Goal: Task Accomplishment & Management: Use online tool/utility

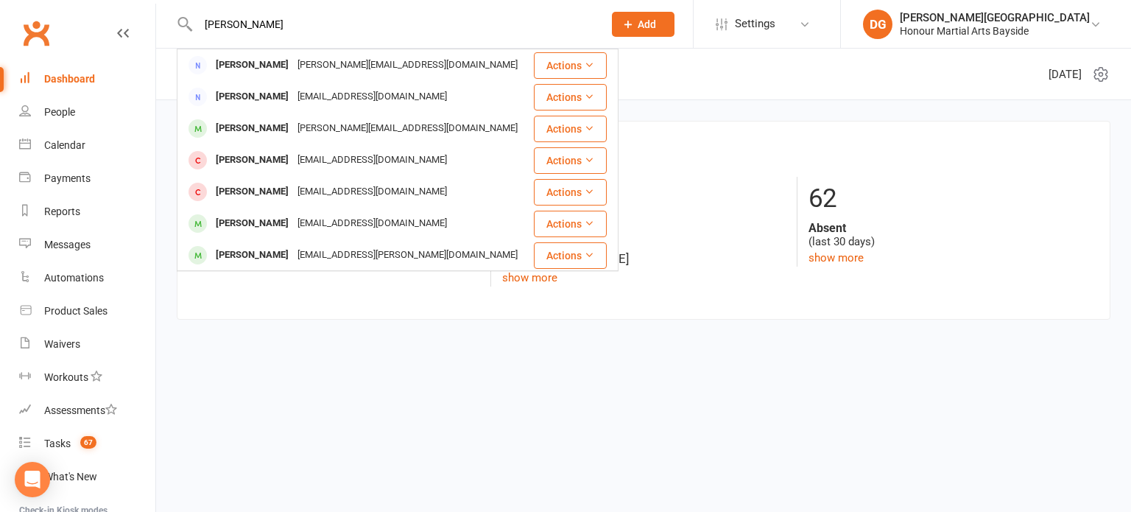
type input "brady"
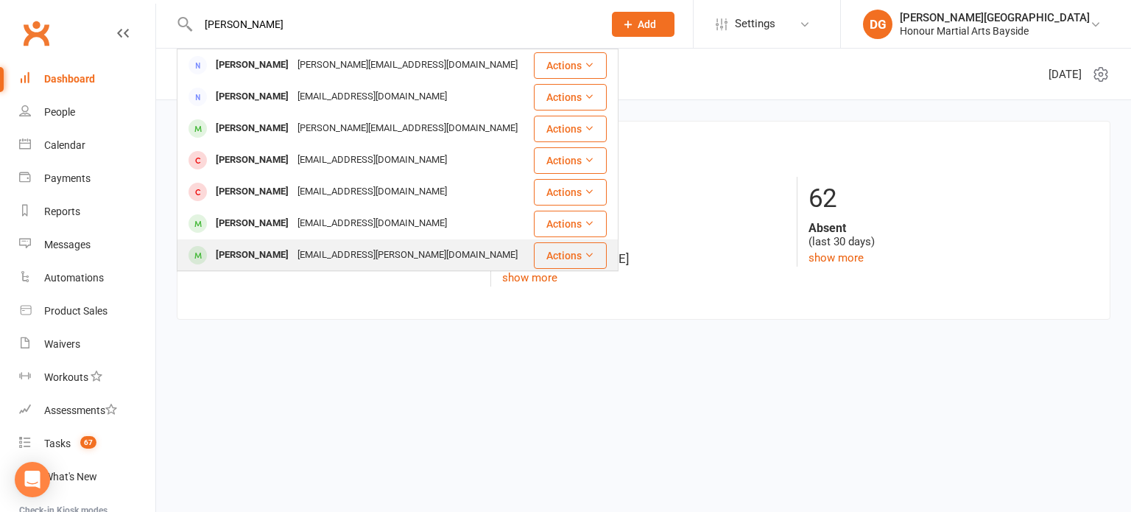
click at [297, 258] on div "skye.murray@hotmail.com" at bounding box center [407, 254] width 229 height 21
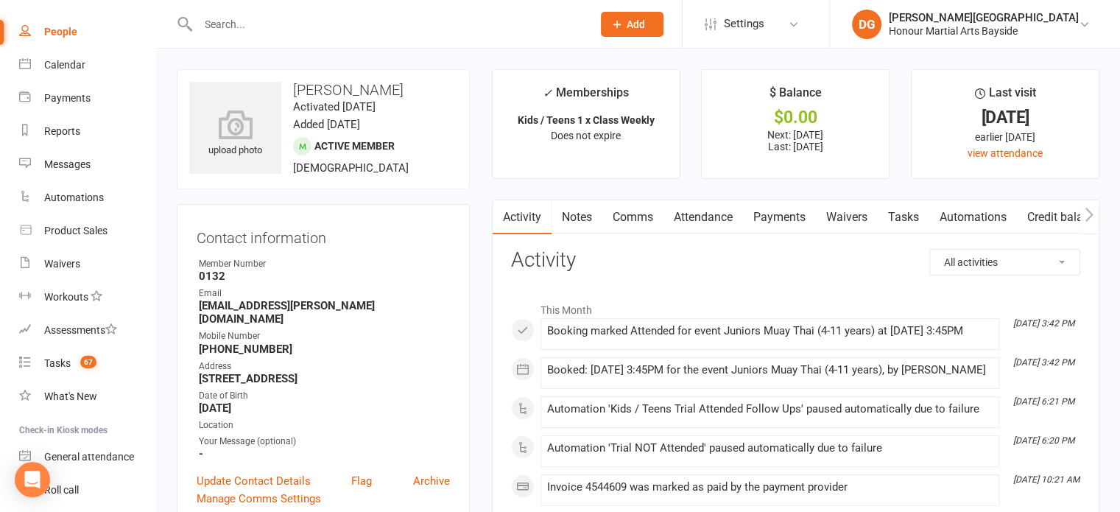
scroll to position [163, 0]
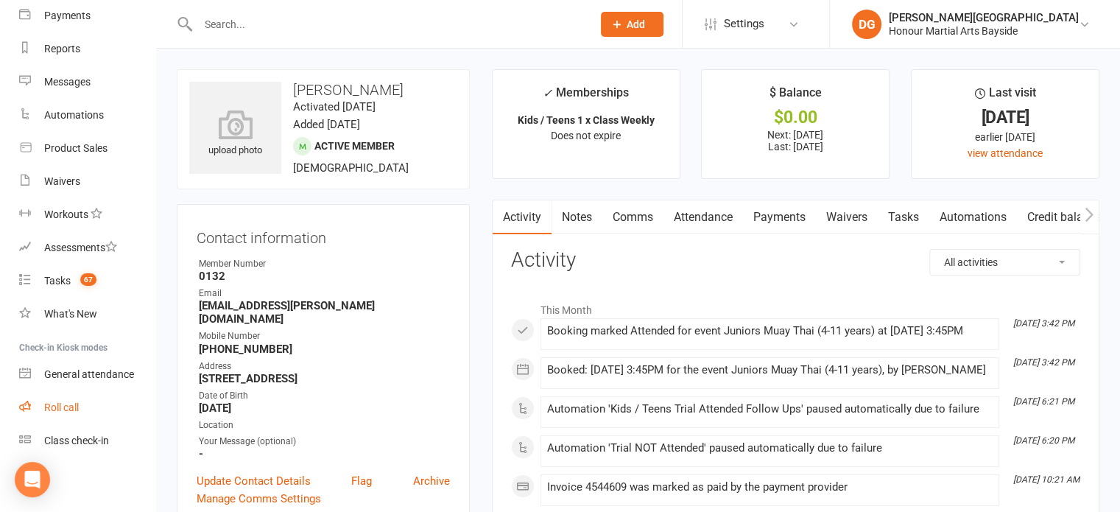
click at [57, 403] on div "Roll call" at bounding box center [61, 407] width 35 height 12
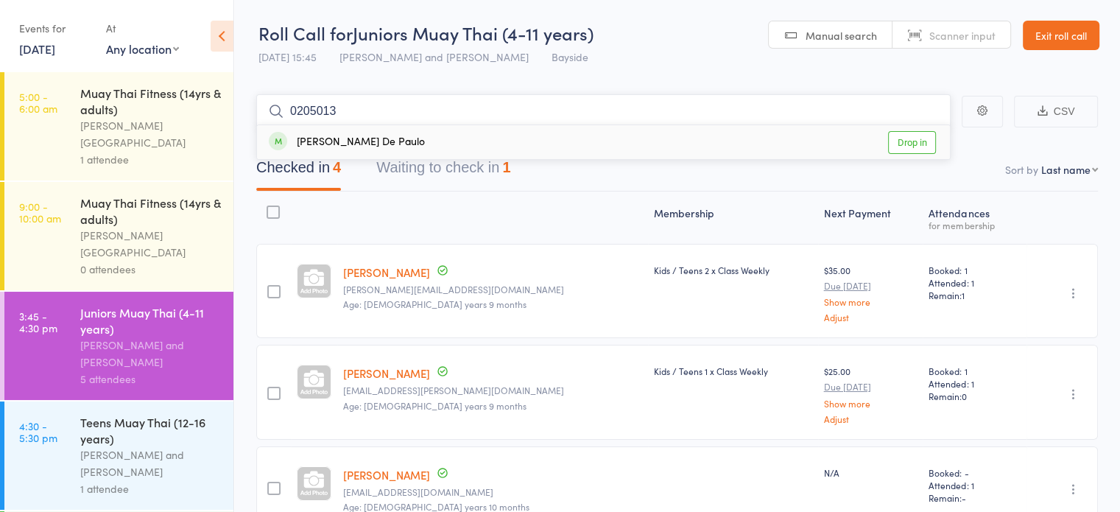
type input "02050135"
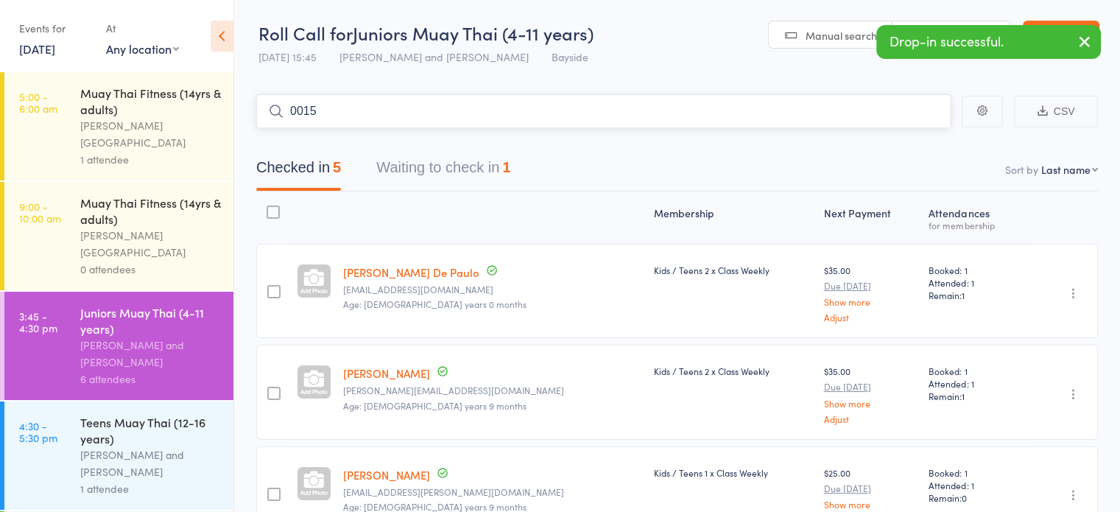
type input "0015"
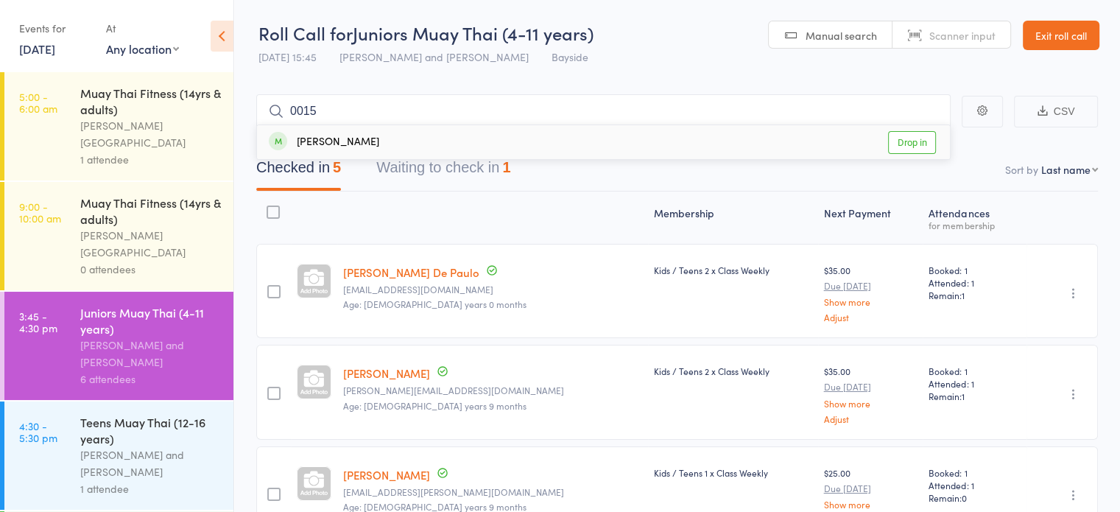
click at [763, 143] on div "Noah Watson Drop in" at bounding box center [603, 142] width 693 height 34
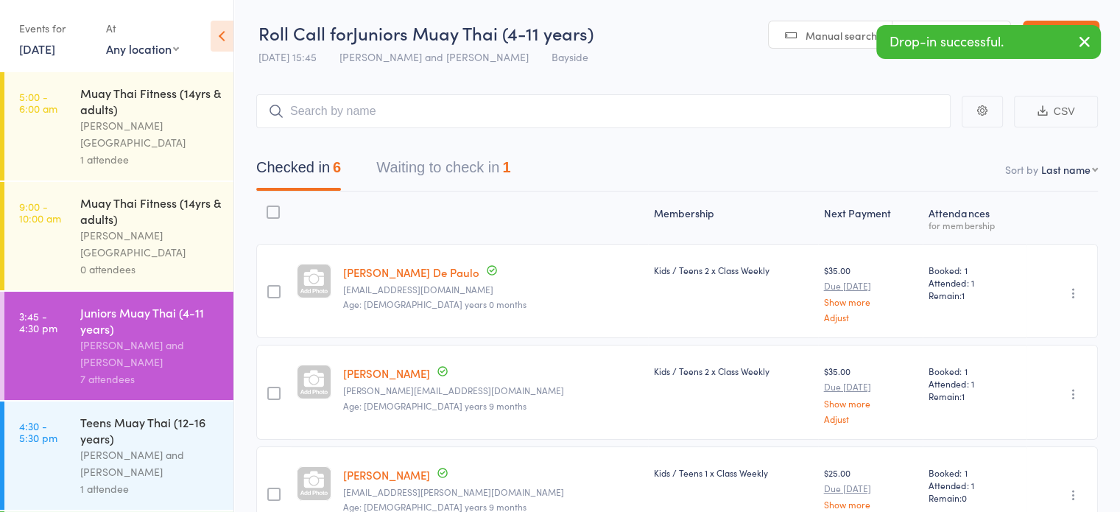
click at [1087, 46] on icon "button" at bounding box center [1085, 41] width 18 height 18
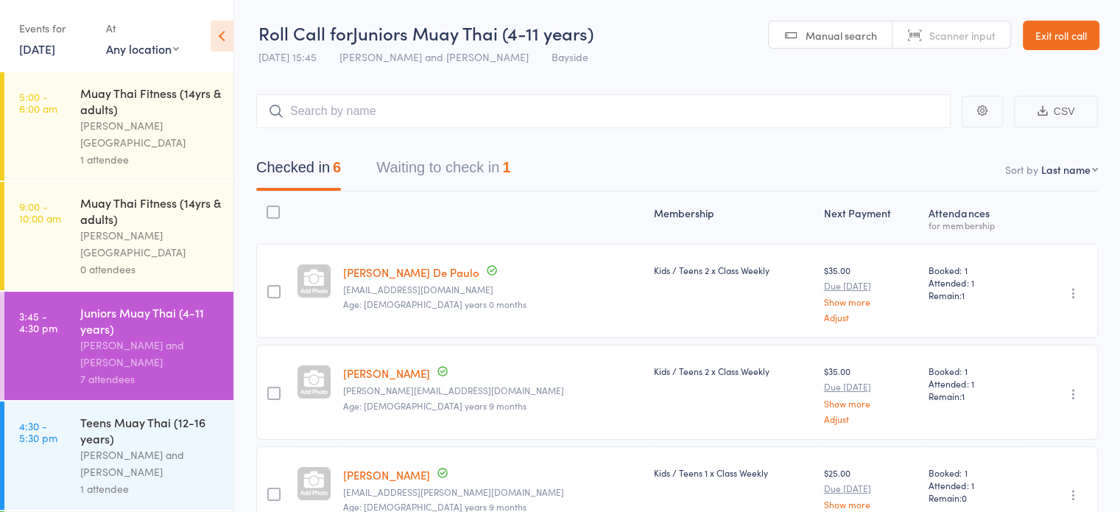
click at [968, 38] on span "Scanner input" at bounding box center [962, 35] width 66 height 15
click at [124, 401] on div "Teens Muay Thai (12-16 years) Alfie Smith and Dwayne Glasgow 1 attendee" at bounding box center [156, 455] width 153 height 108
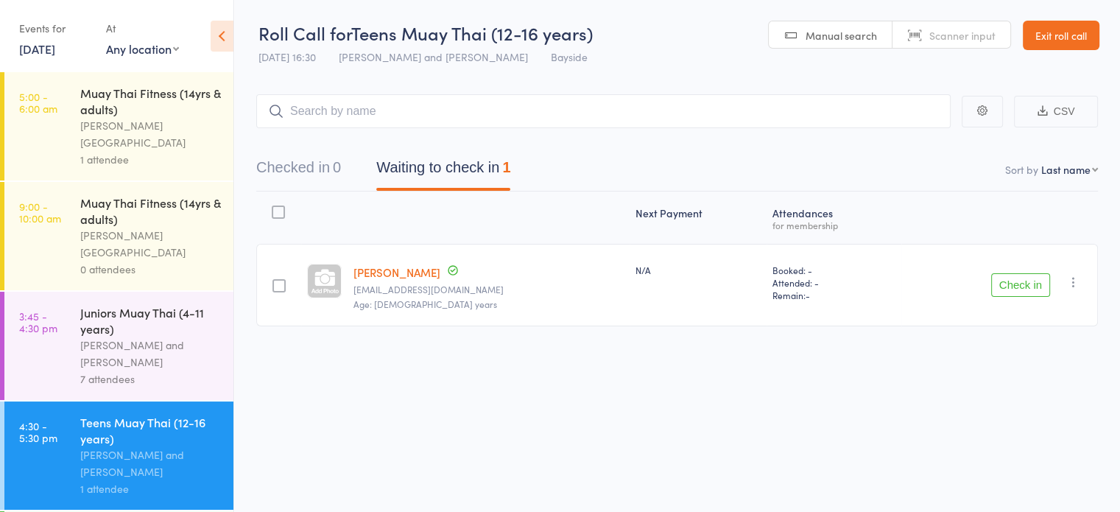
click at [943, 38] on span "Scanner input" at bounding box center [962, 35] width 66 height 15
click at [859, 106] on input "search" at bounding box center [603, 111] width 694 height 34
type input "0256"
click at [1057, 38] on link "Exit roll call" at bounding box center [1061, 35] width 77 height 29
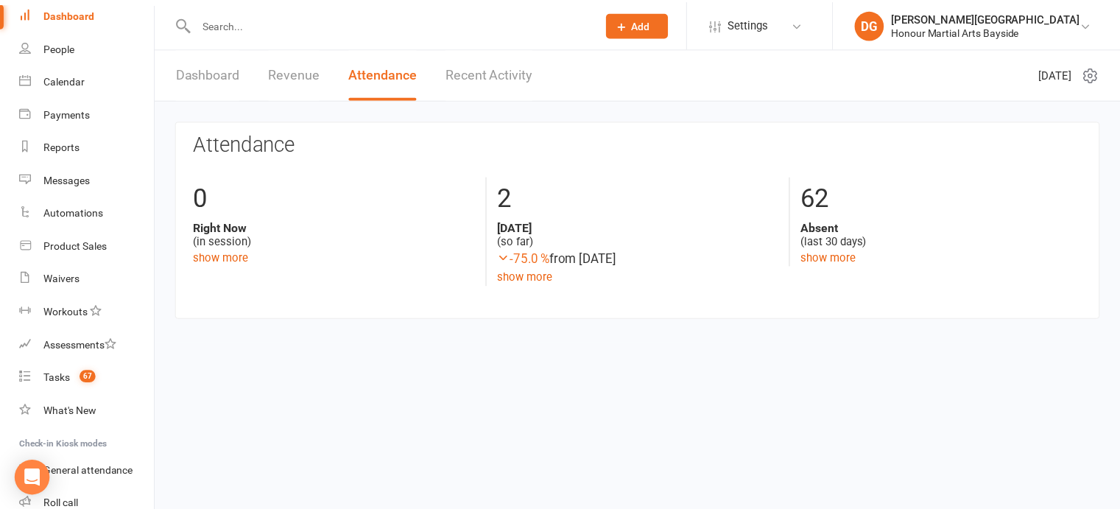
scroll to position [163, 0]
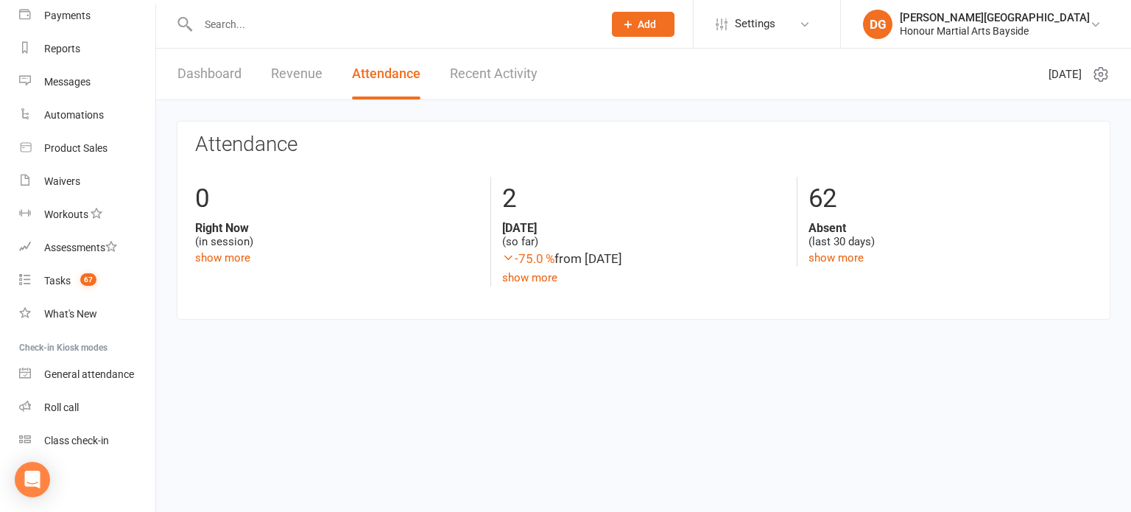
click at [237, 21] on input "text" at bounding box center [393, 24] width 399 height 21
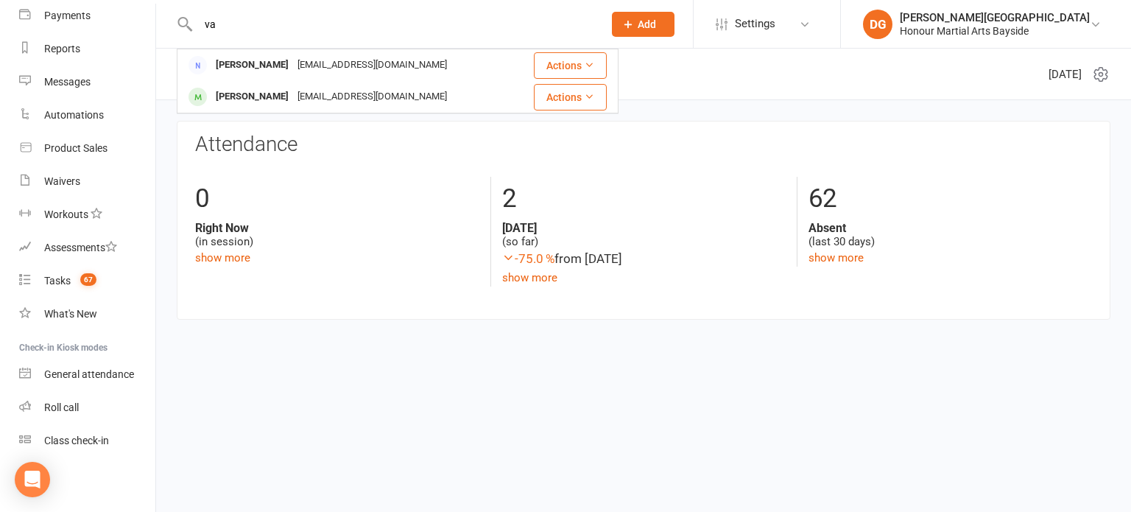
type input "v"
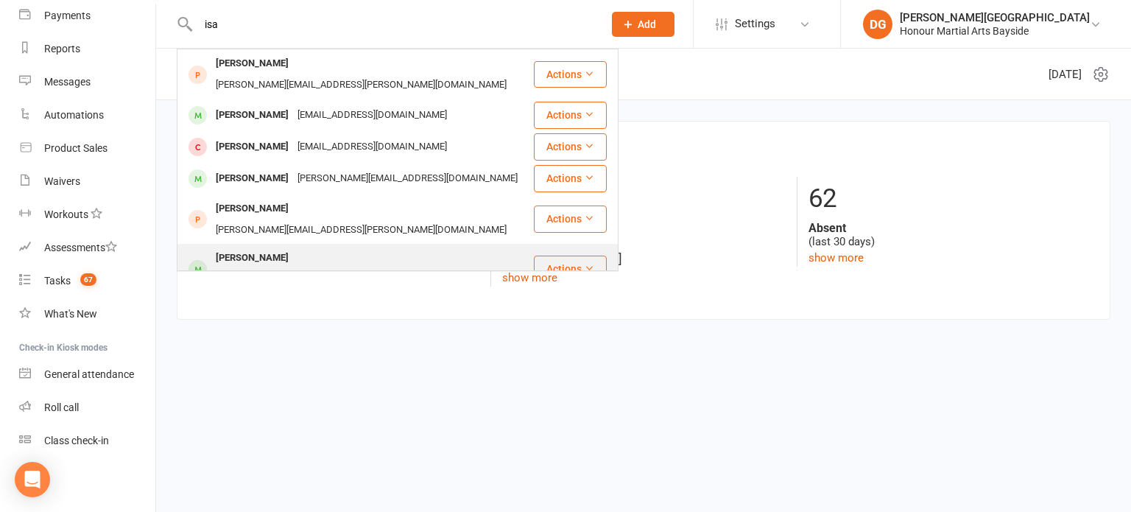
type input "isa"
click at [325, 269] on div "logan.nankivell@gmail.com" at bounding box center [361, 279] width 300 height 21
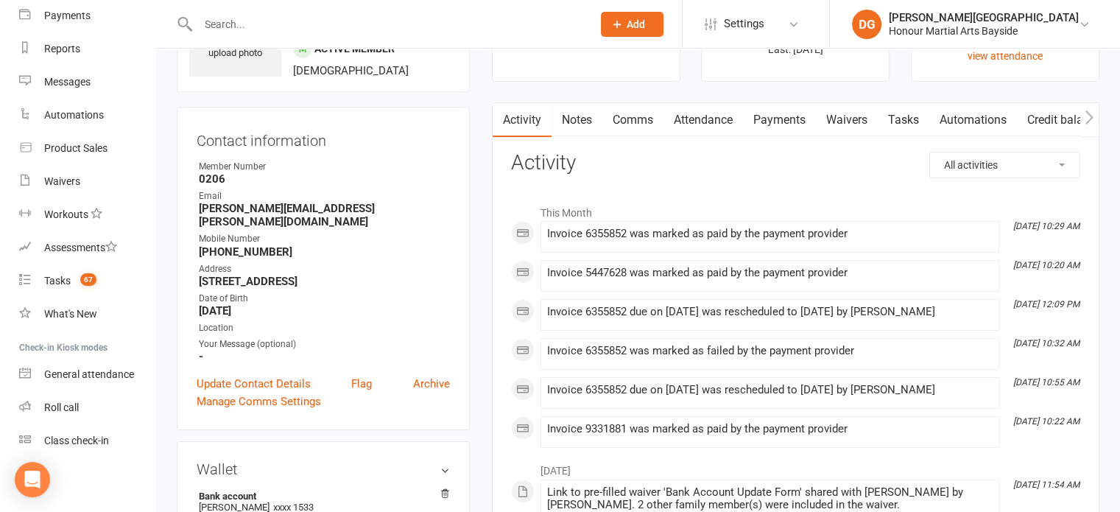
scroll to position [91, 0]
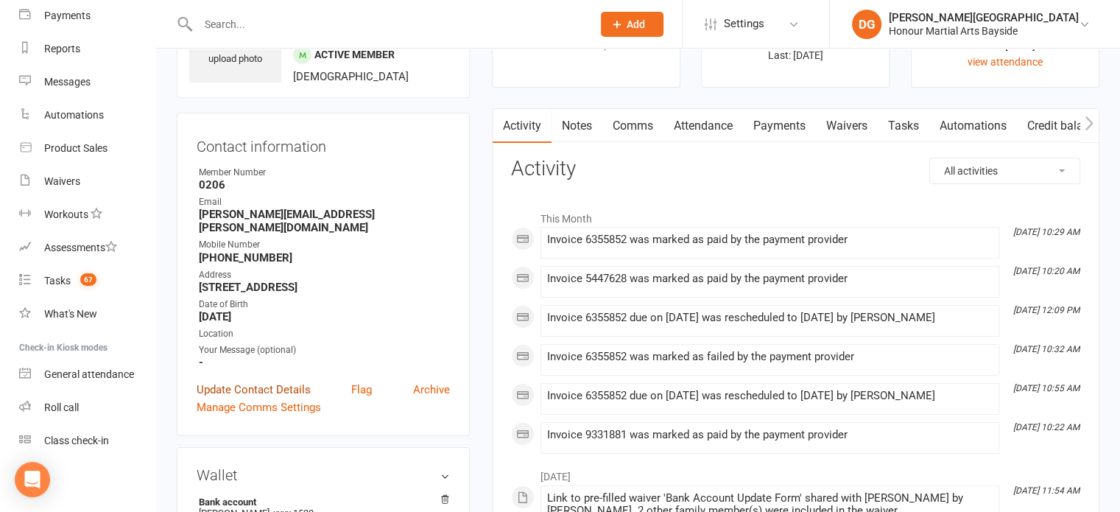
click at [261, 381] on link "Update Contact Details" at bounding box center [254, 390] width 114 height 18
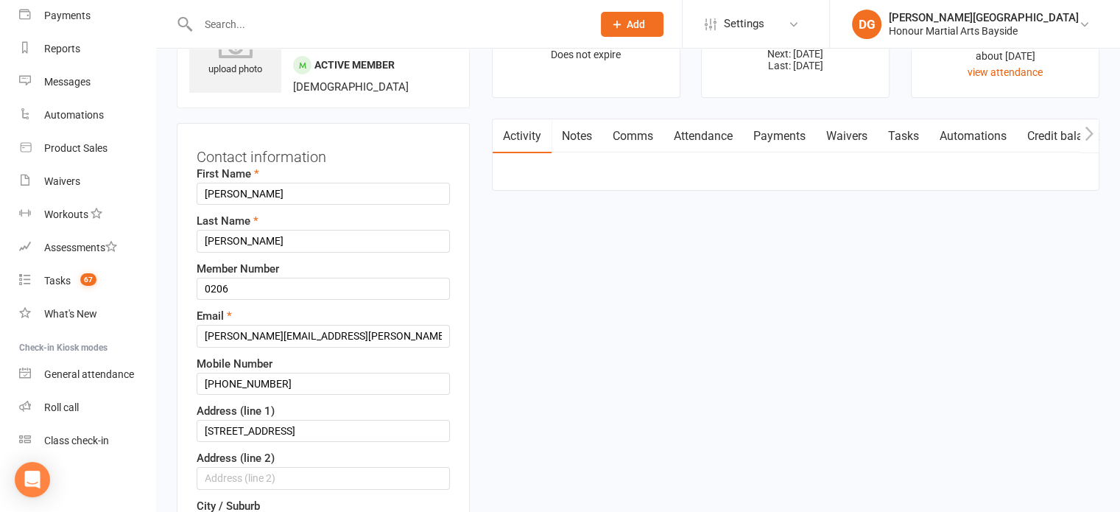
scroll to position [69, 0]
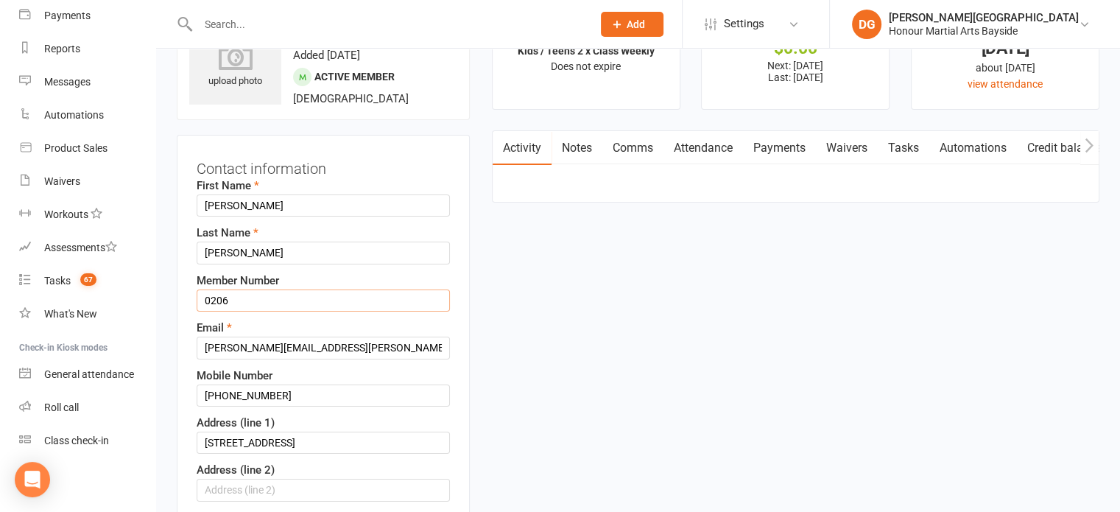
click at [255, 296] on input "0206" at bounding box center [323, 300] width 253 height 22
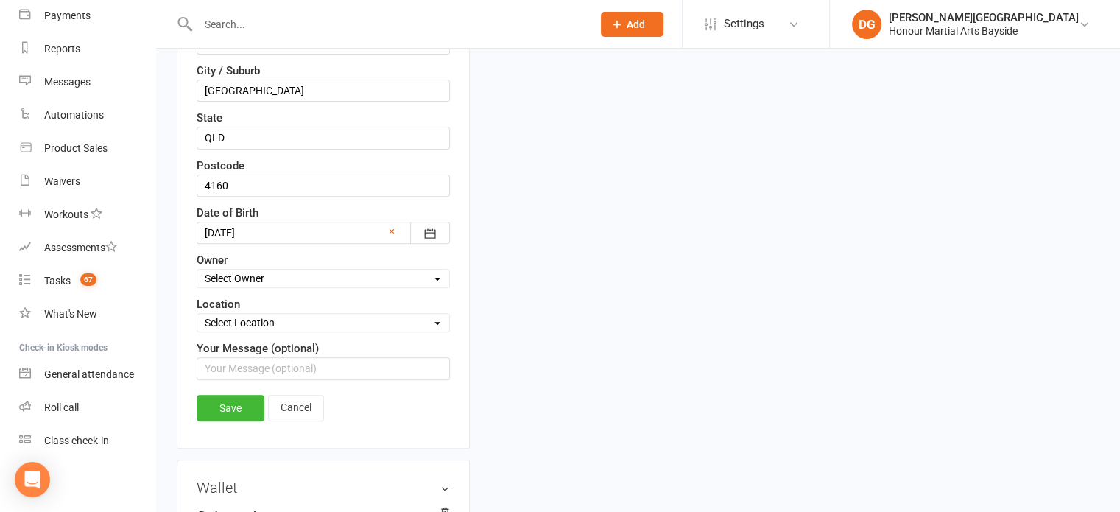
scroll to position [520, 0]
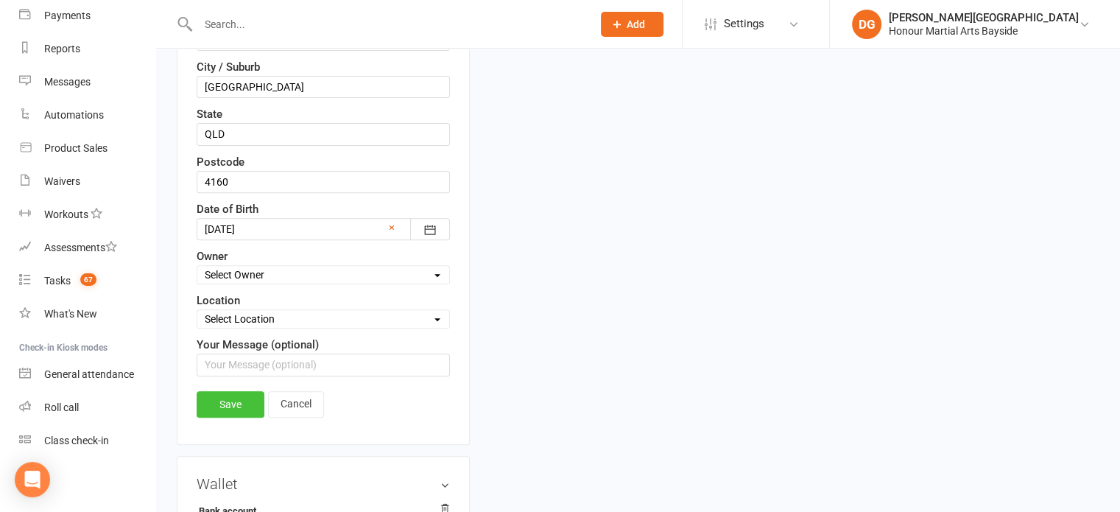
type input "0600"
click at [226, 395] on link "Save" at bounding box center [231, 404] width 68 height 27
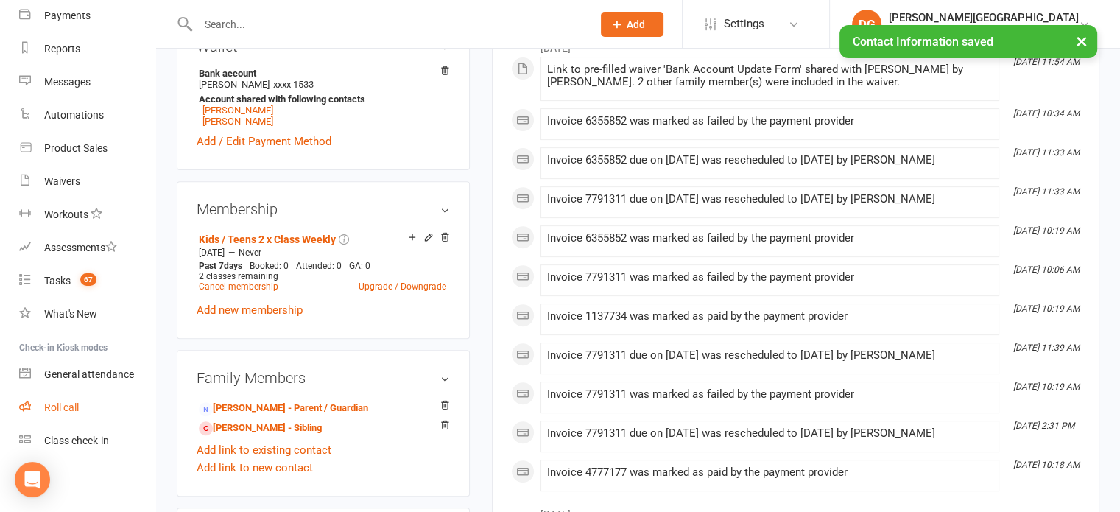
click at [47, 403] on div "Roll call" at bounding box center [61, 407] width 35 height 12
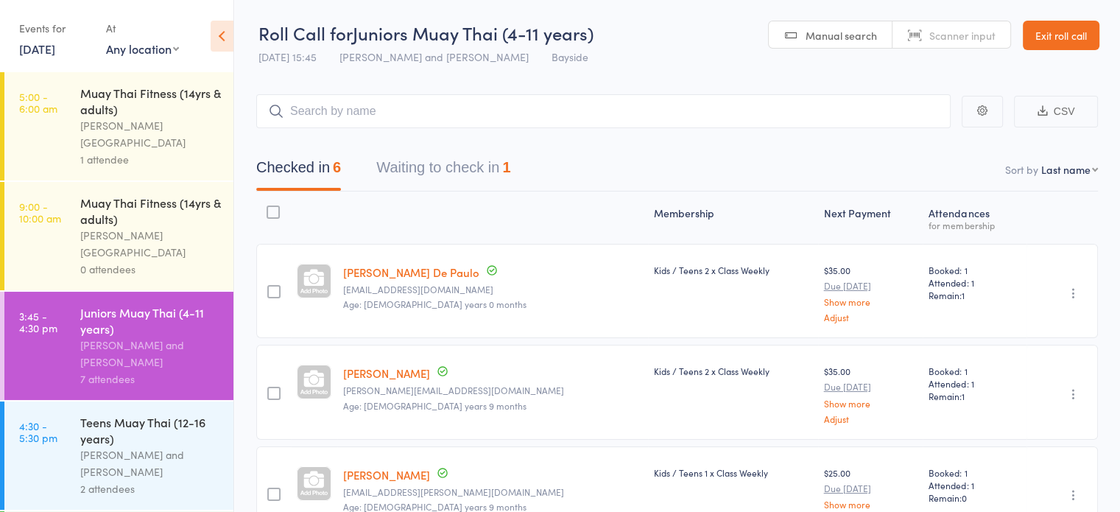
click at [100, 414] on div "Teens Muay Thai (12-16 years)" at bounding box center [150, 430] width 141 height 32
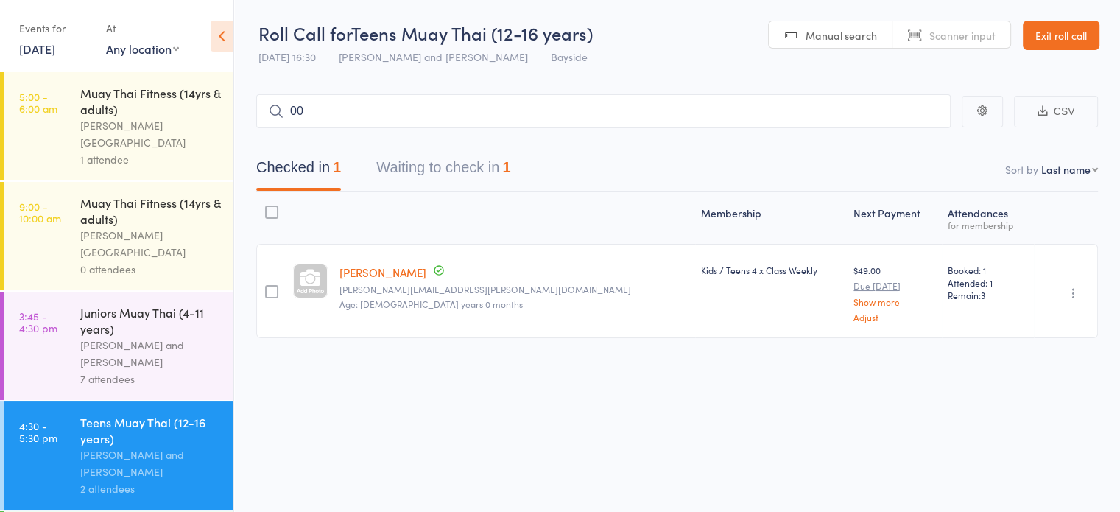
type input "0"
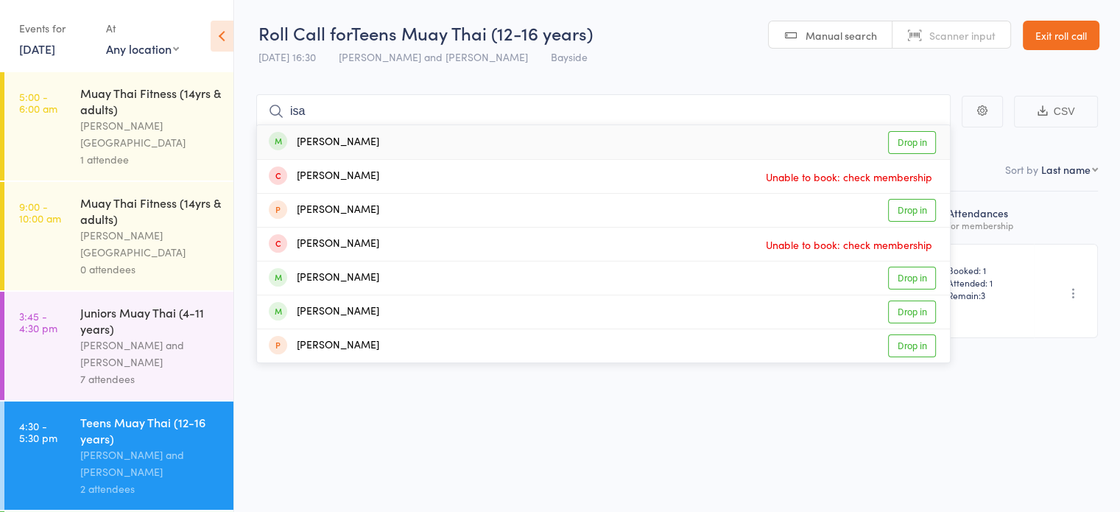
type input "isa"
click at [389, 313] on div "Isaac Nankivell Drop in" at bounding box center [603, 311] width 693 height 33
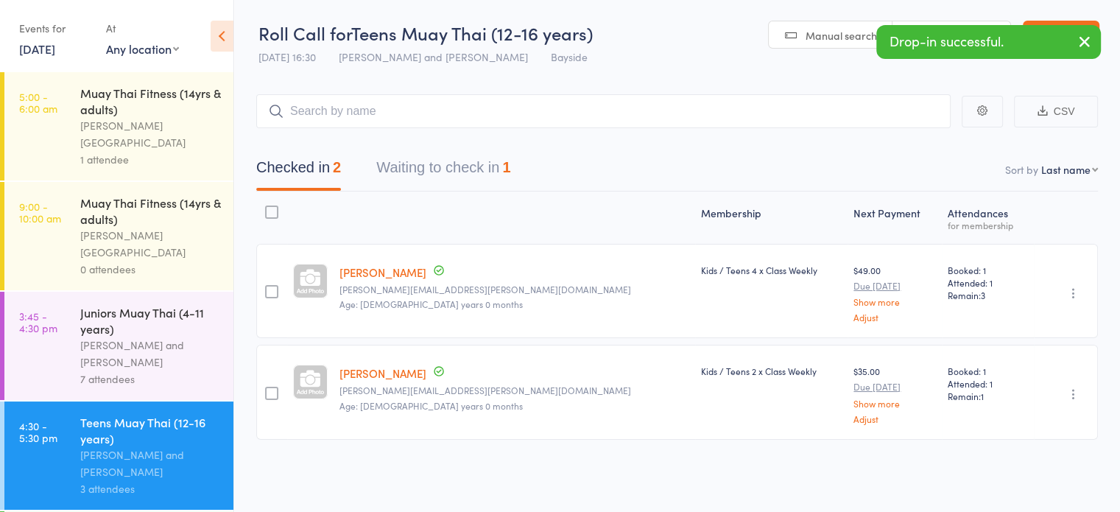
click at [1068, 392] on icon "button" at bounding box center [1073, 394] width 15 height 15
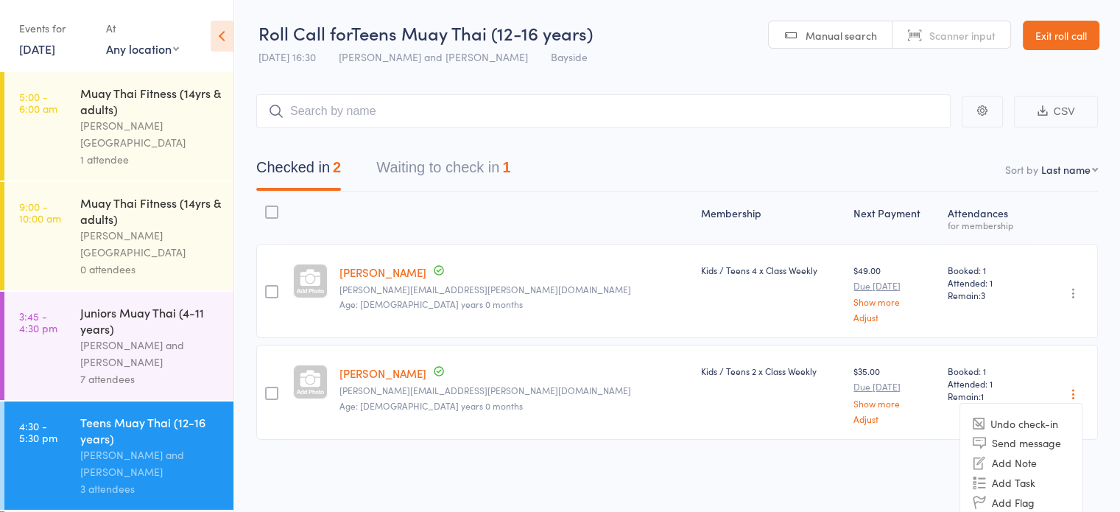
click at [835, 475] on div "Membership Next Payment Atten­dances for membership Nathan Lingard Alana.lingar…" at bounding box center [677, 348] width 842 height 314
click at [367, 375] on link "[PERSON_NAME]" at bounding box center [382, 372] width 87 height 15
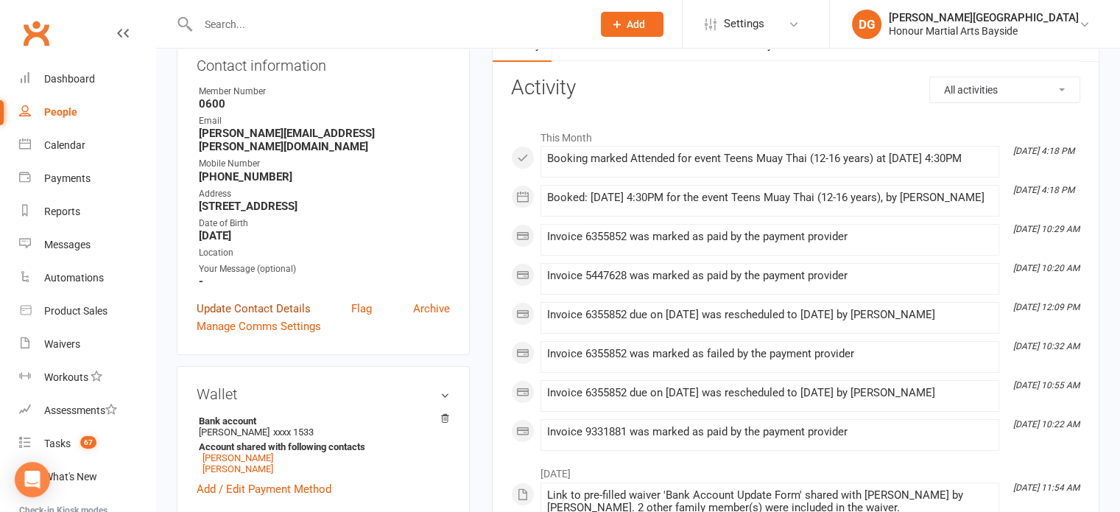
click at [227, 300] on link "Update Contact Details" at bounding box center [254, 309] width 114 height 18
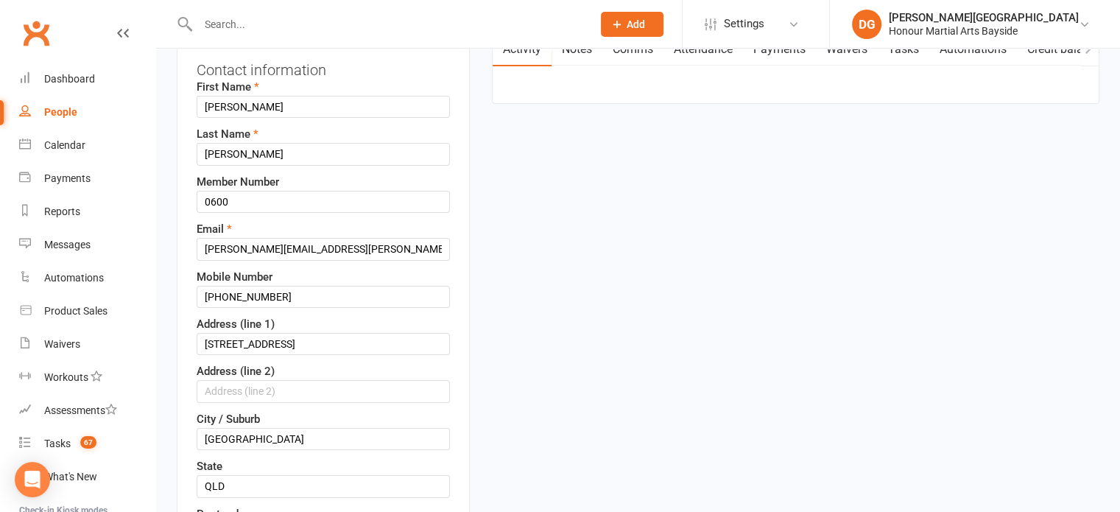
scroll to position [68, 0]
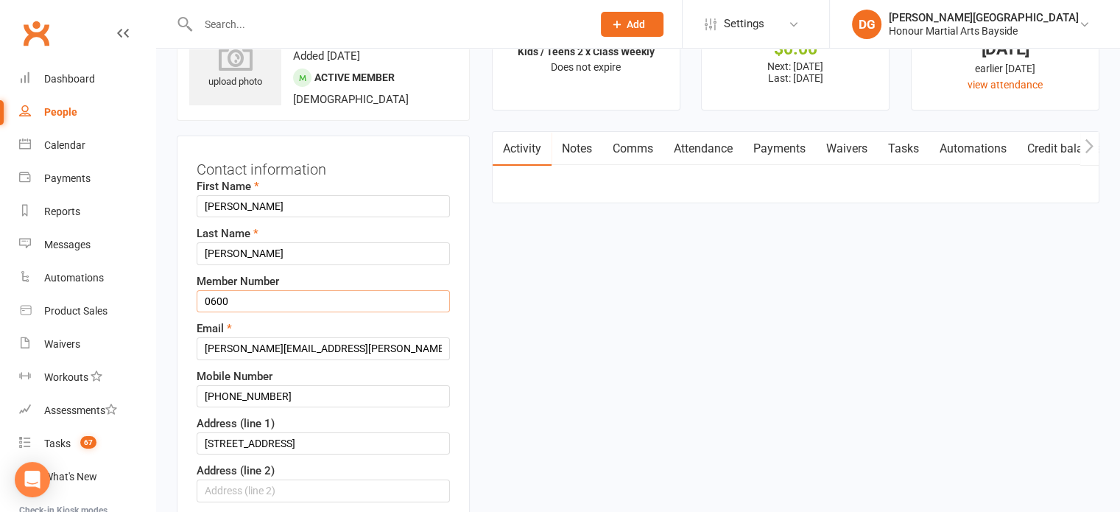
click at [278, 297] on input "0600" at bounding box center [323, 301] width 253 height 22
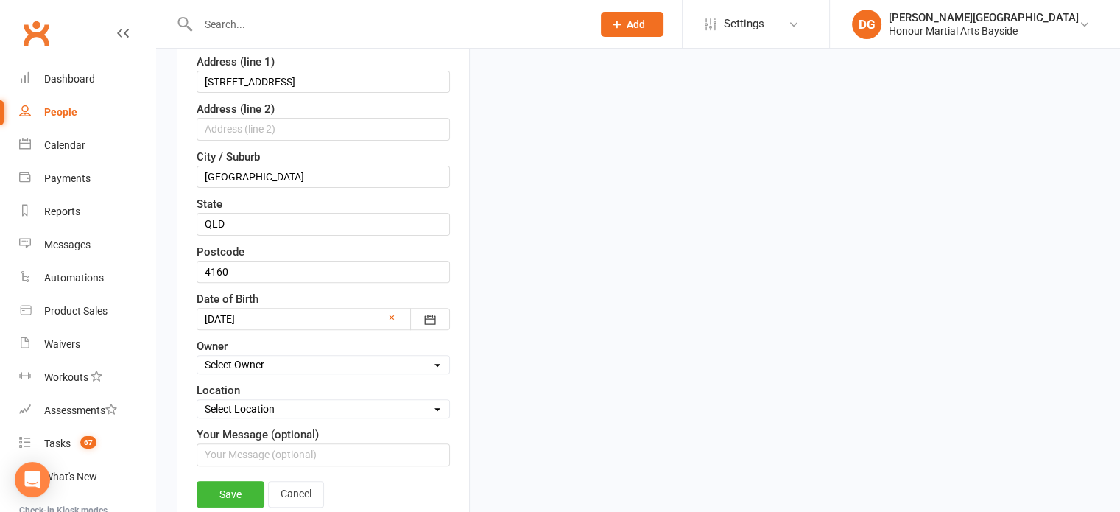
scroll to position [529, 0]
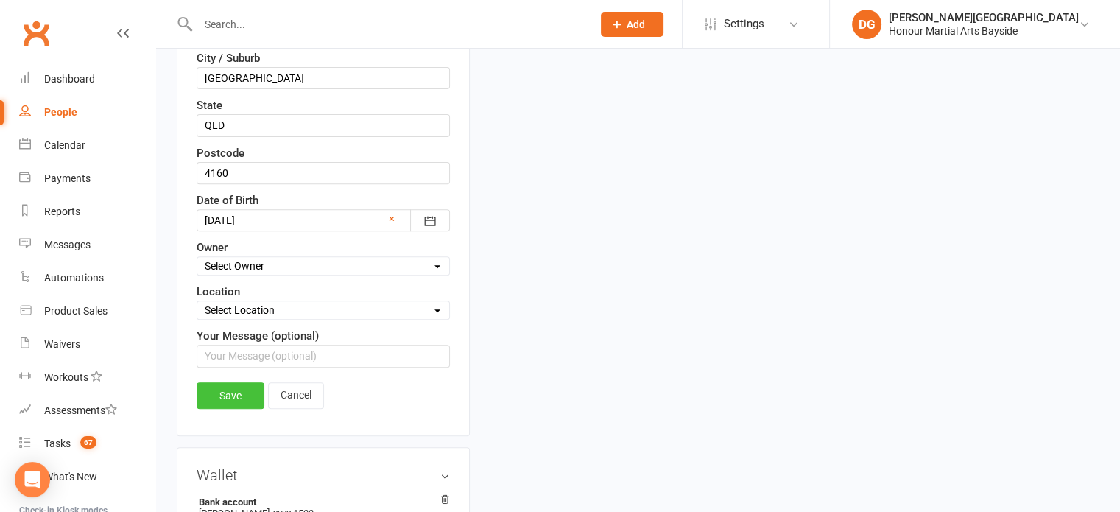
type input "0090"
click at [225, 393] on link "Save" at bounding box center [231, 395] width 68 height 27
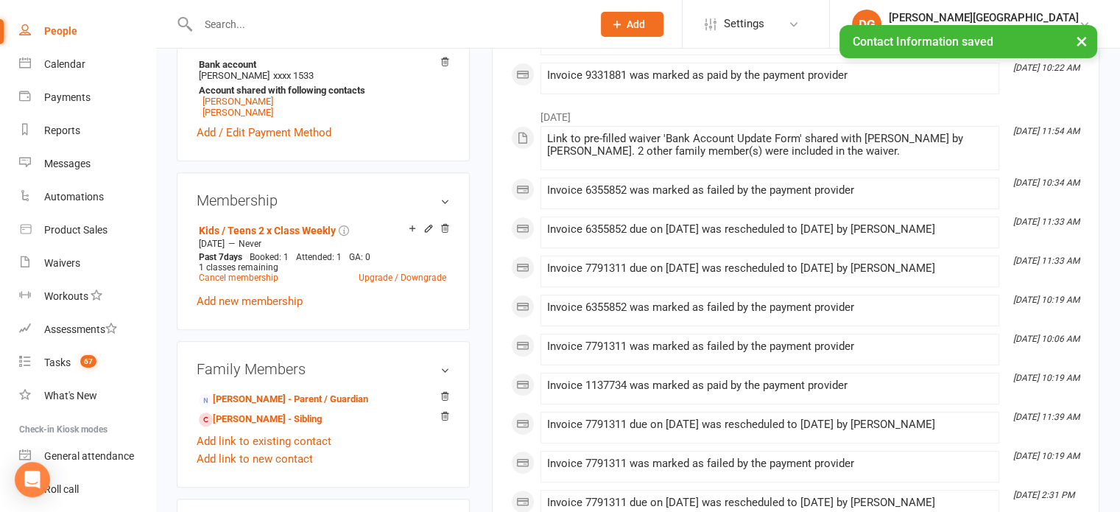
scroll to position [163, 0]
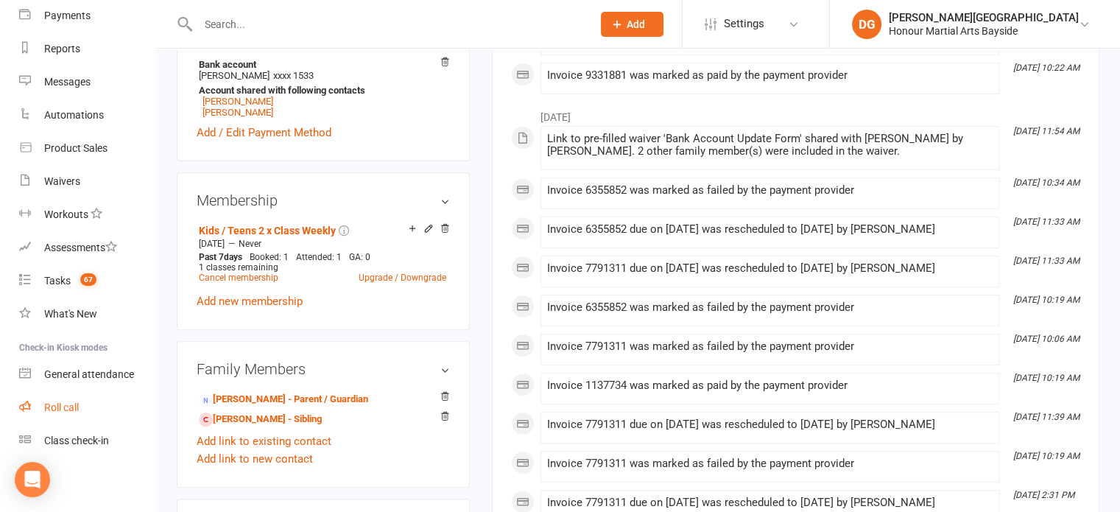
click at [45, 401] on div "Roll call" at bounding box center [61, 407] width 35 height 12
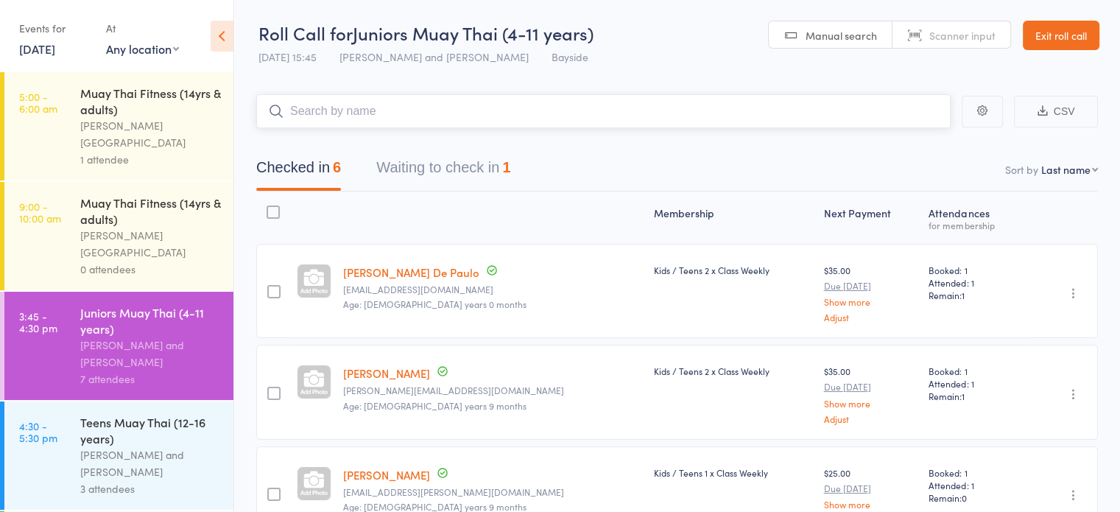
click at [446, 168] on button "Waiting to check in 1" at bounding box center [443, 171] width 134 height 39
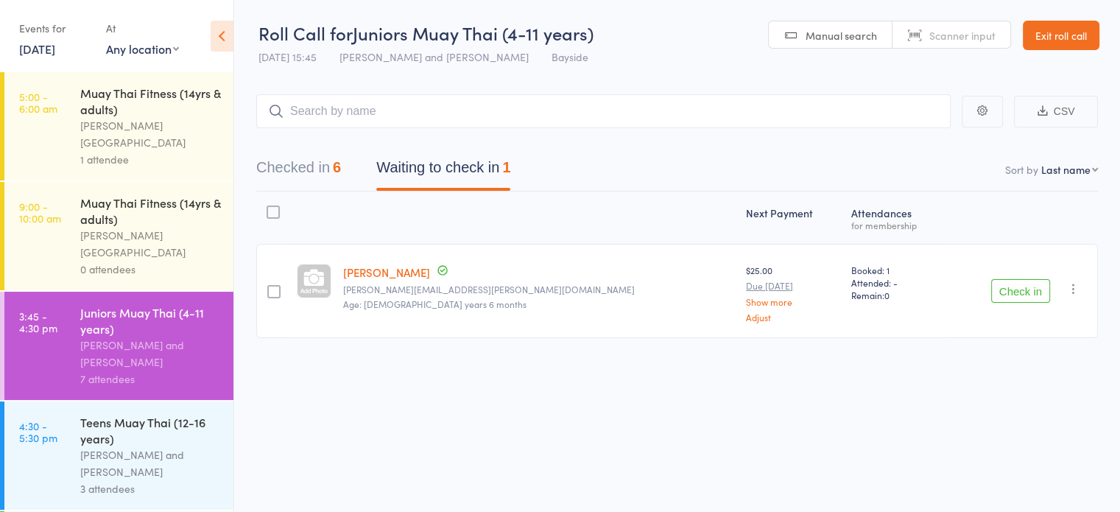
click at [94, 414] on div "Teens Muay Thai (12-16 years)" at bounding box center [150, 430] width 141 height 32
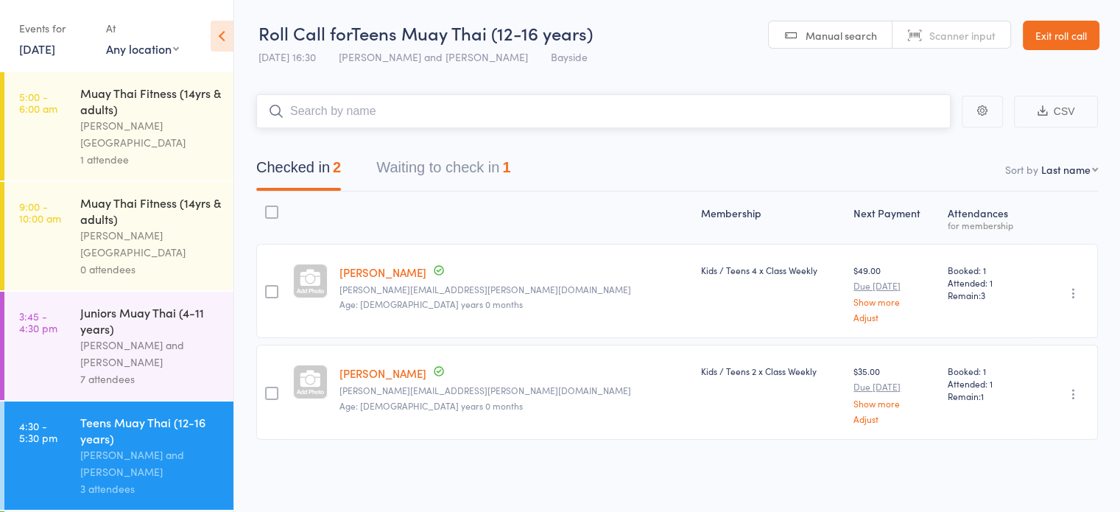
click at [473, 181] on button "Waiting to check in 1" at bounding box center [443, 171] width 134 height 39
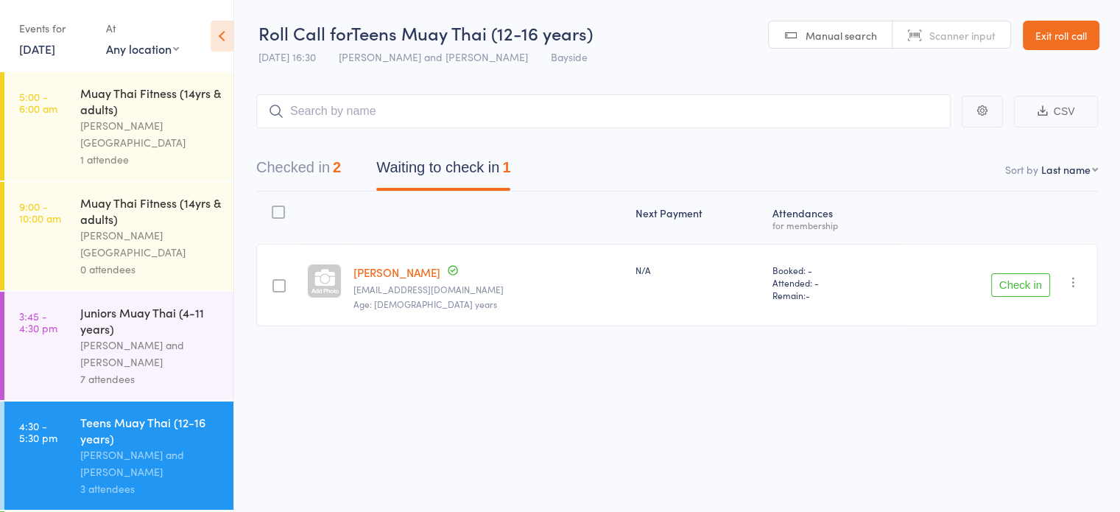
click at [378, 271] on link "Laarni Fernandez" at bounding box center [396, 271] width 87 height 15
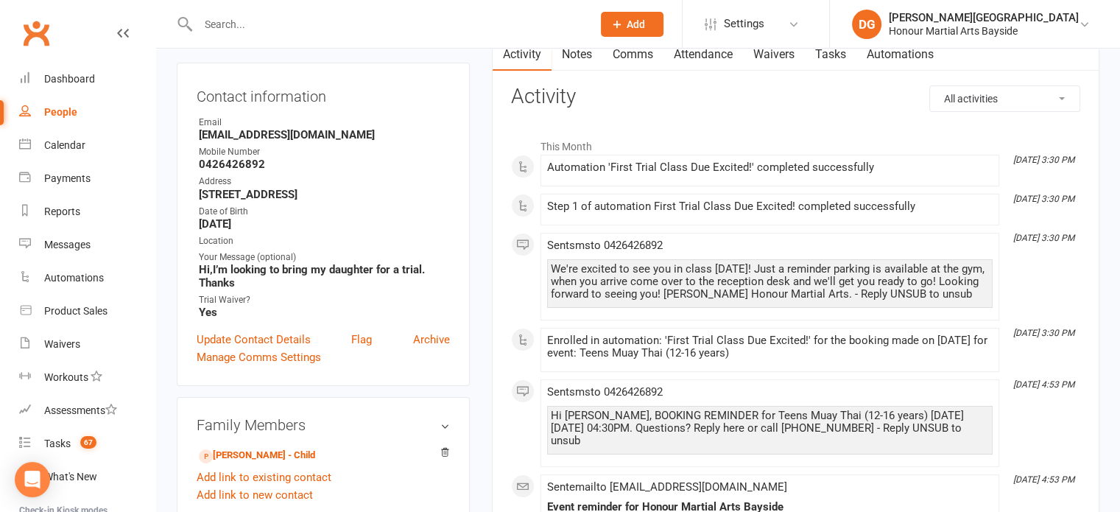
scroll to position [300, 0]
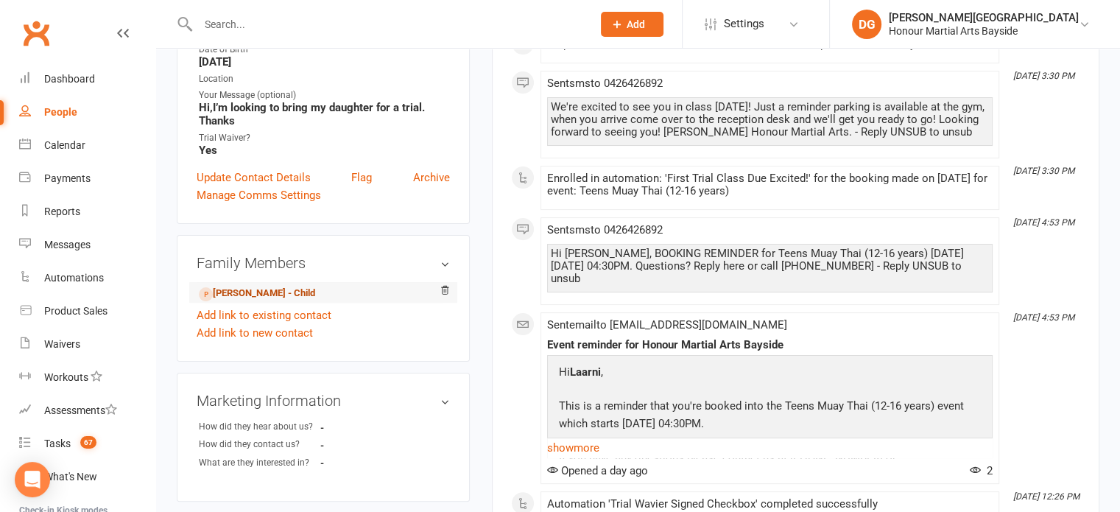
click at [234, 296] on link "[PERSON_NAME] - Child" at bounding box center [257, 293] width 116 height 15
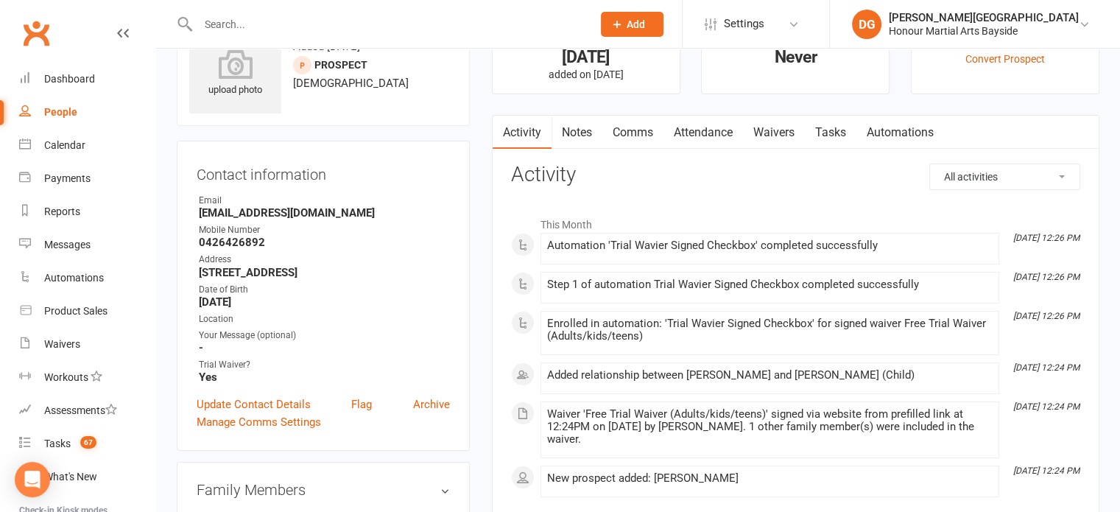
scroll to position [34, 0]
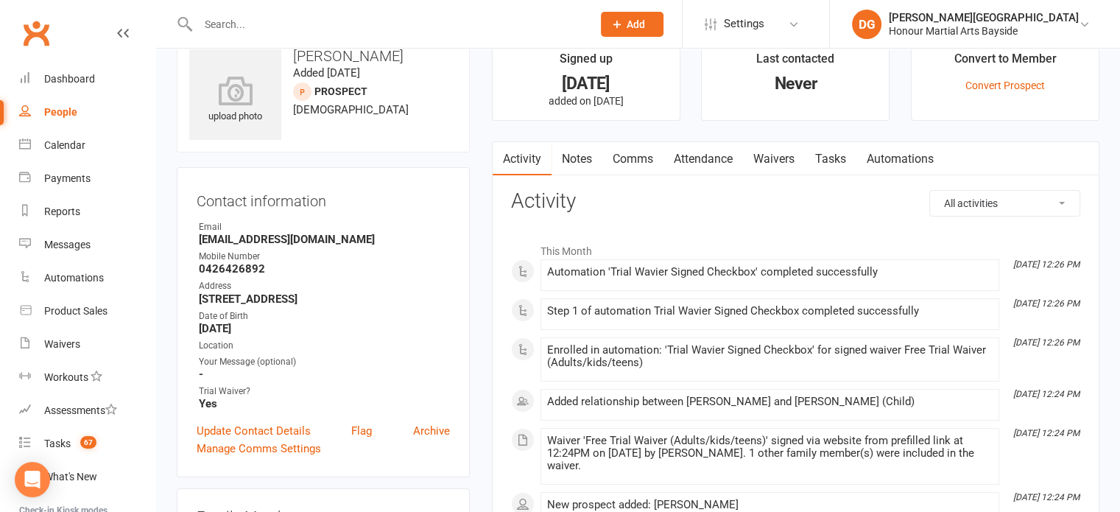
click at [701, 158] on link "Attendance" at bounding box center [703, 159] width 80 height 34
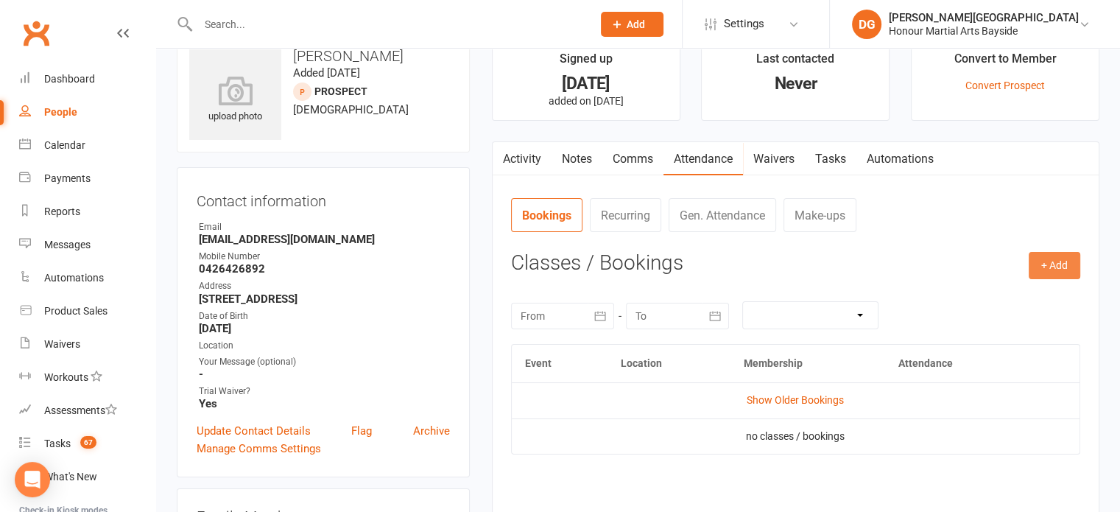
click at [1058, 267] on button "+ Add" at bounding box center [1055, 265] width 52 height 27
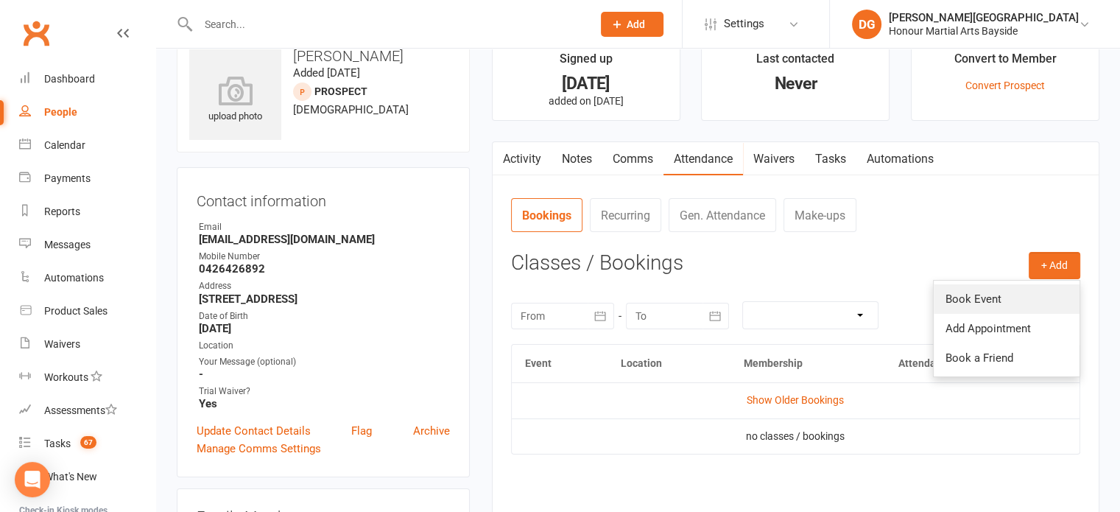
click at [990, 290] on link "Book Event" at bounding box center [1007, 298] width 146 height 29
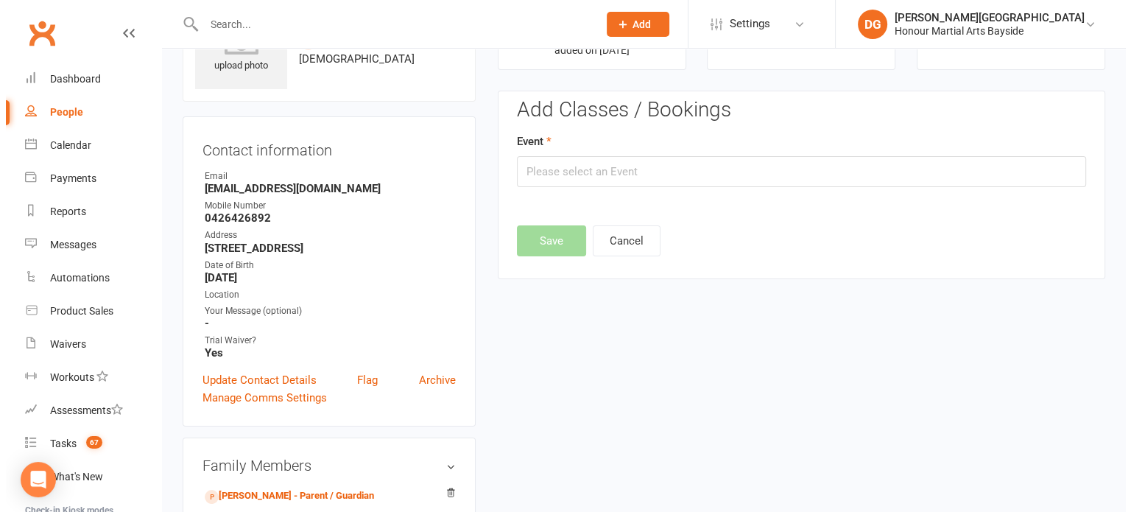
scroll to position [101, 0]
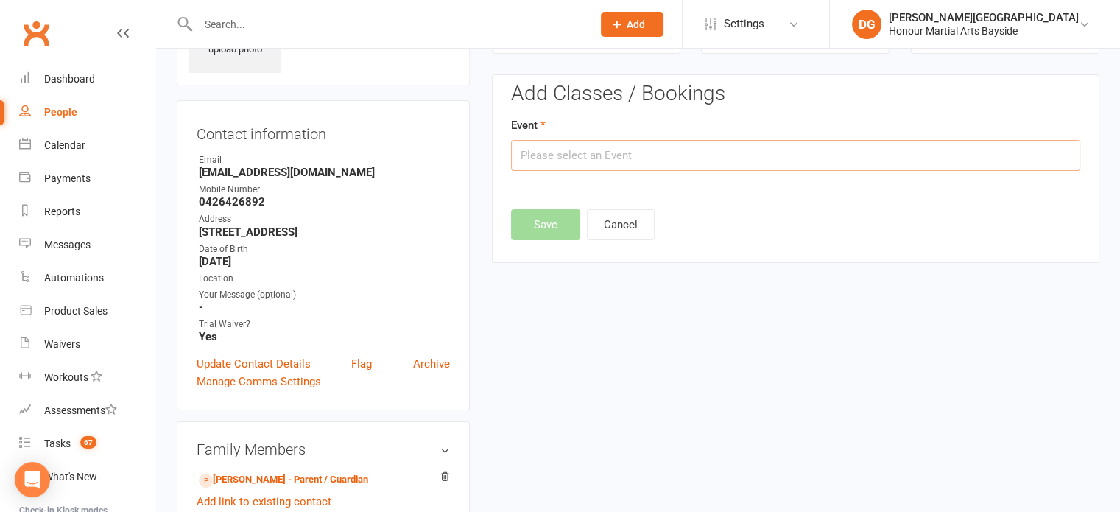
click at [635, 153] on input "text" at bounding box center [795, 155] width 569 height 31
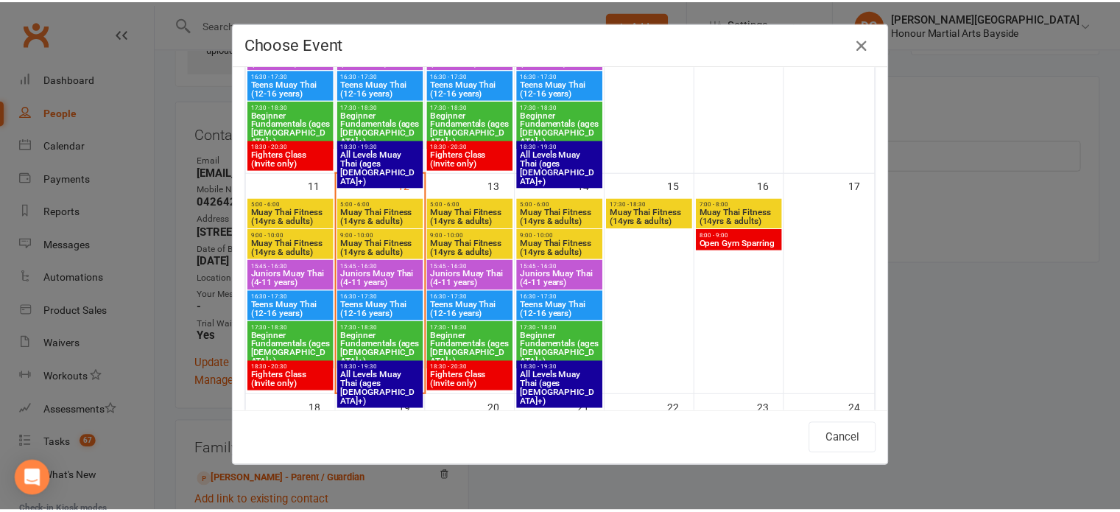
scroll to position [480, 0]
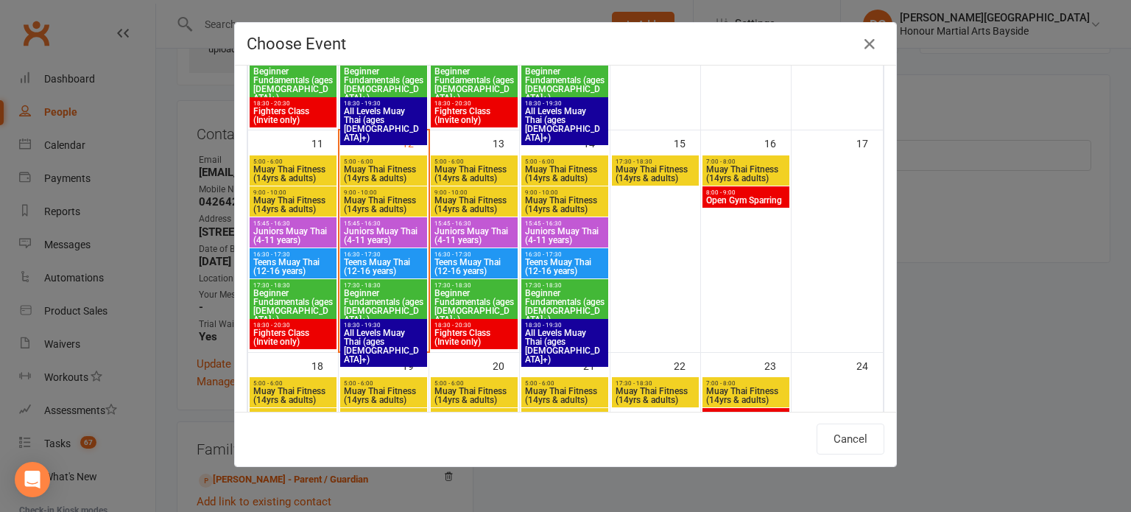
click at [369, 254] on span "16:30 - 17:30" at bounding box center [383, 254] width 81 height 7
type input "Teens Muay Thai (12-16 years) - [DATE] 4:30:00 PM"
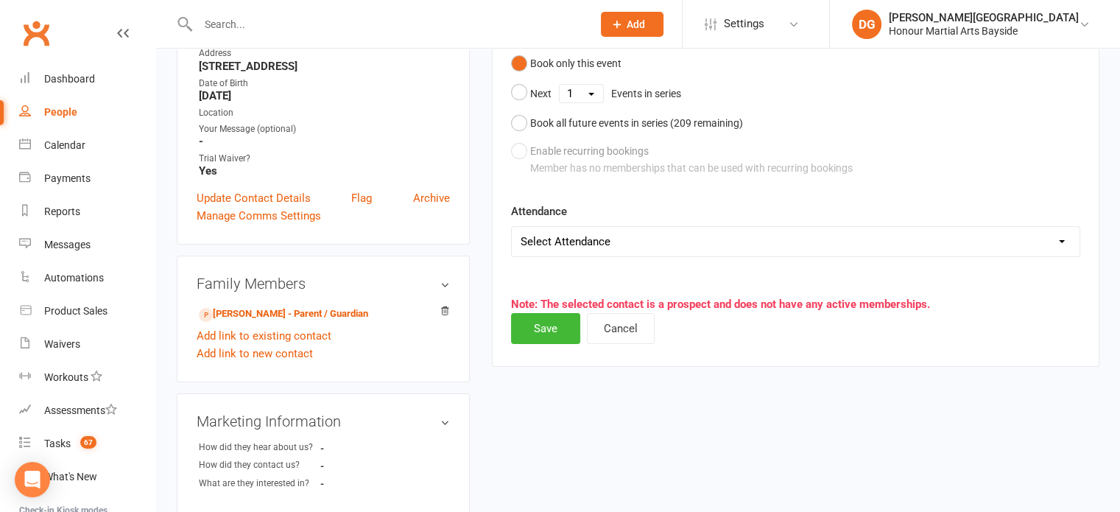
scroll to position [289, 0]
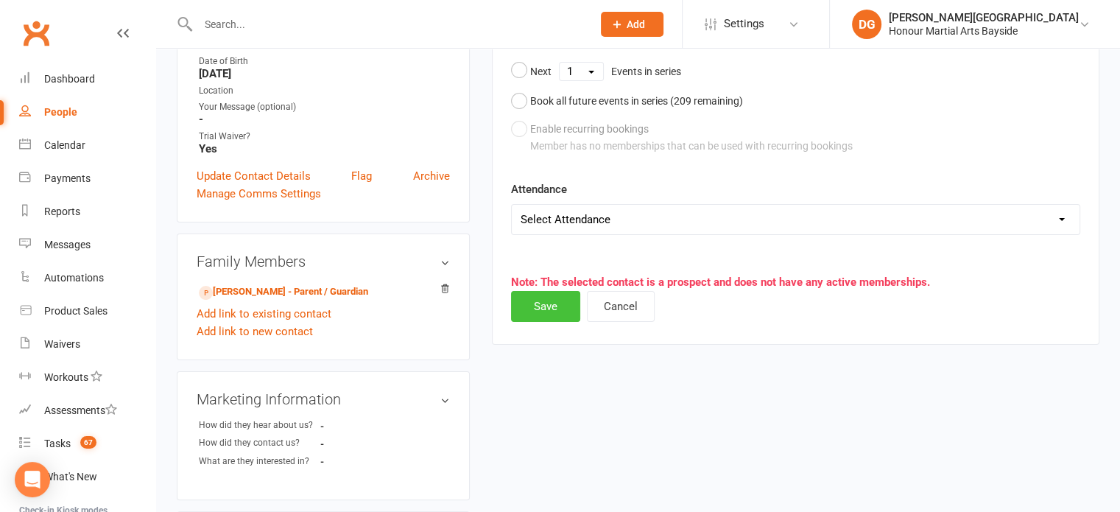
click at [542, 303] on button "Save" at bounding box center [545, 306] width 69 height 31
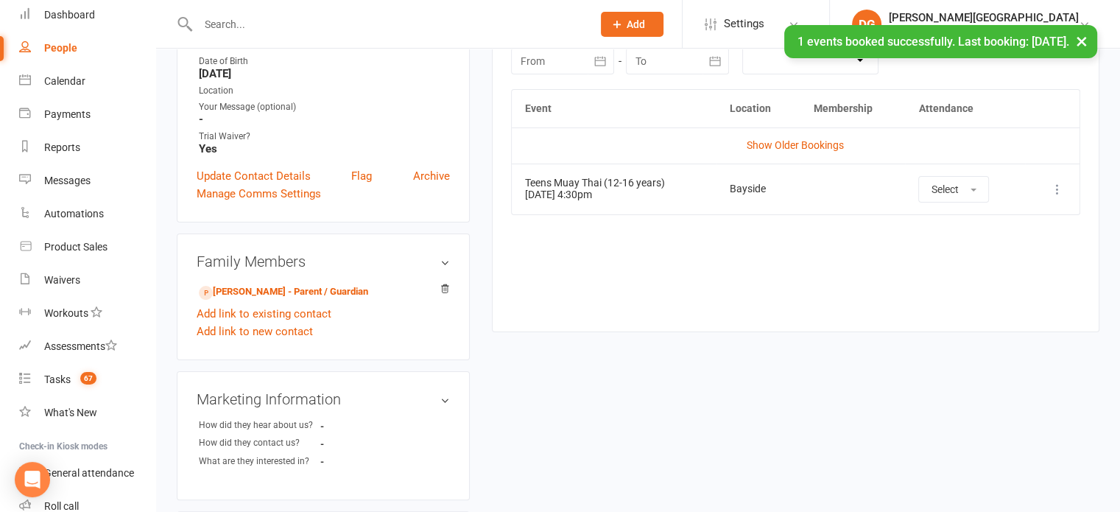
scroll to position [138, 0]
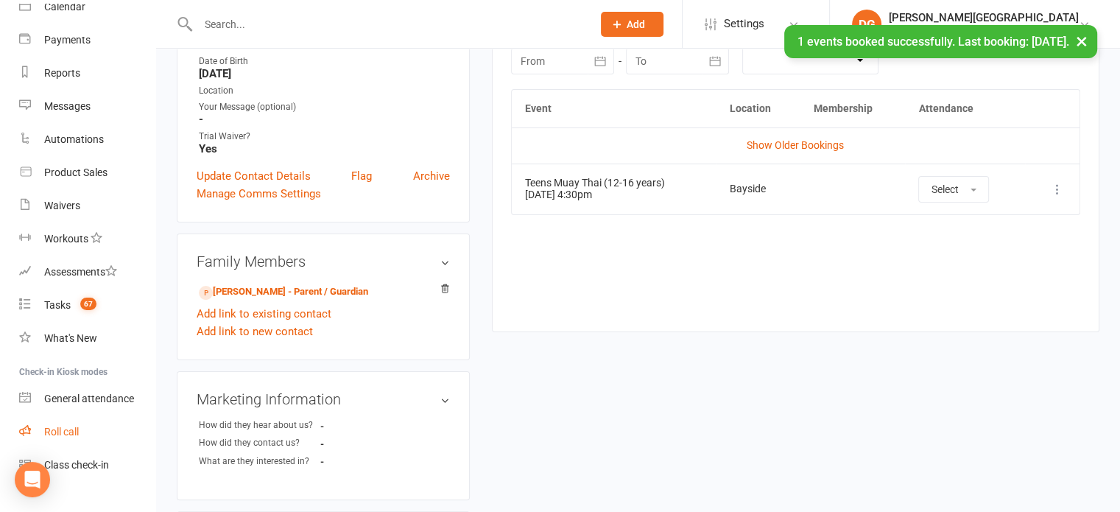
click at [57, 441] on link "Roll call" at bounding box center [87, 431] width 136 height 33
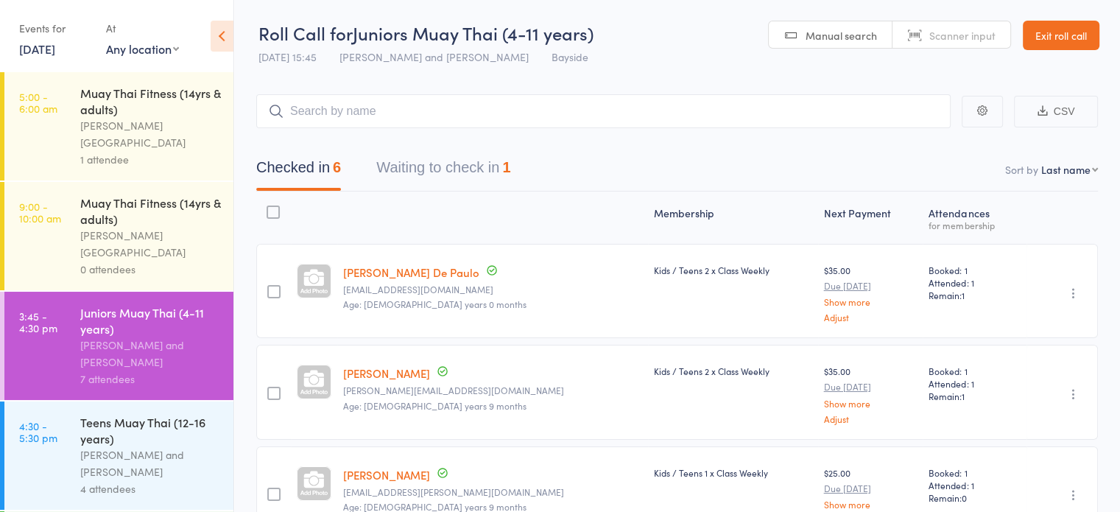
click at [124, 446] on div "[PERSON_NAME] and [PERSON_NAME]" at bounding box center [150, 463] width 141 height 34
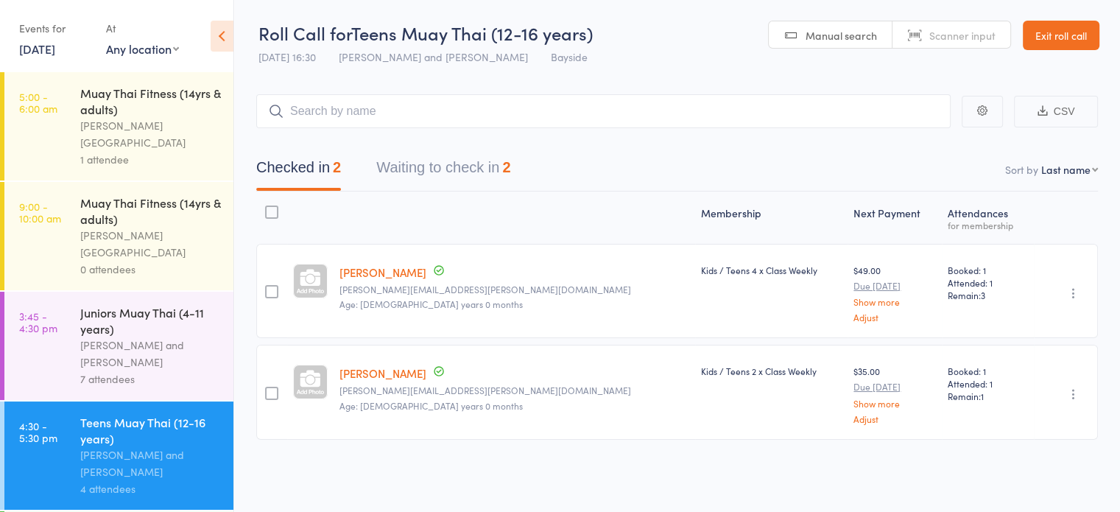
click at [468, 166] on button "Waiting to check in 2" at bounding box center [443, 171] width 134 height 39
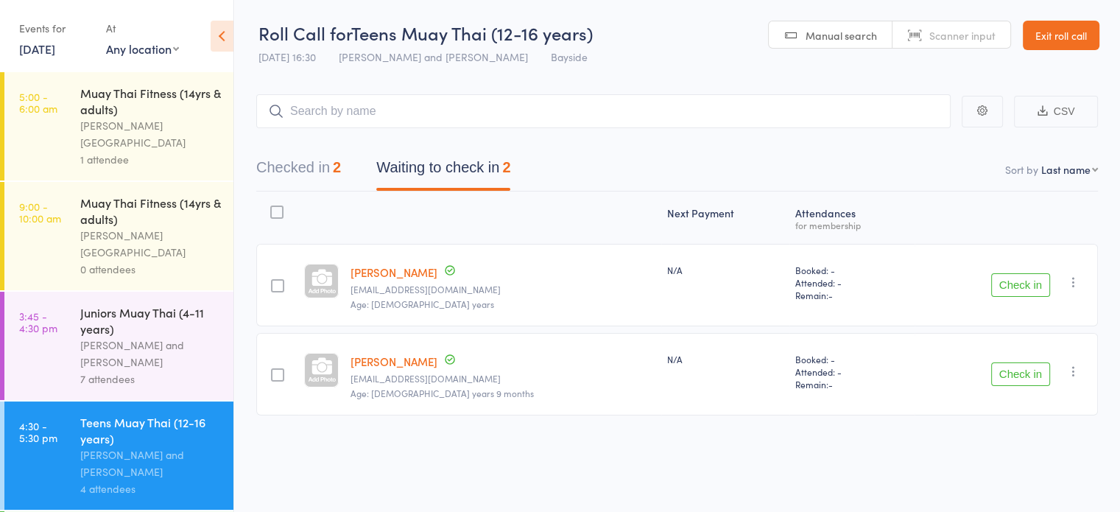
click at [1021, 376] on button "Check in" at bounding box center [1020, 374] width 59 height 24
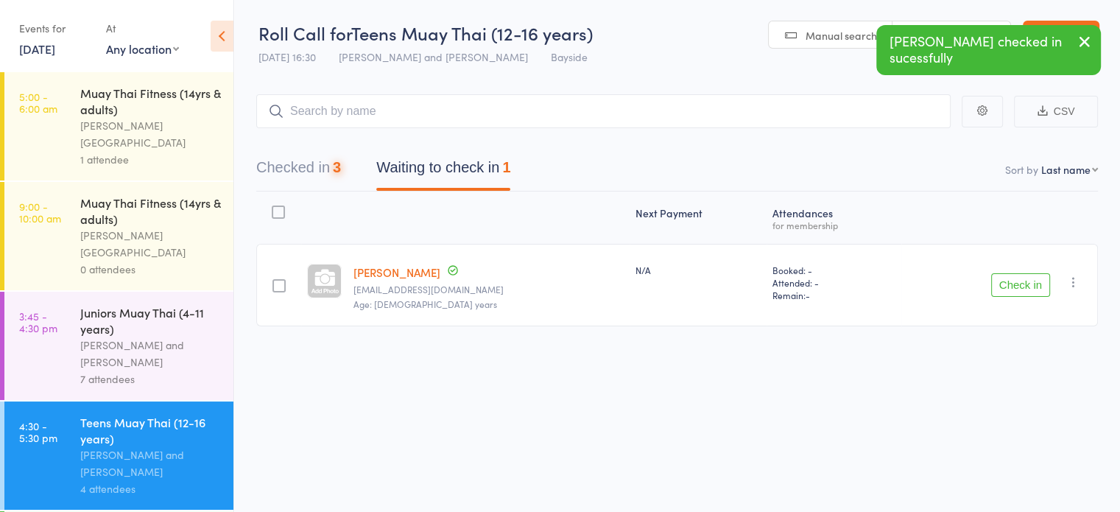
click at [1070, 278] on icon "button" at bounding box center [1073, 282] width 15 height 15
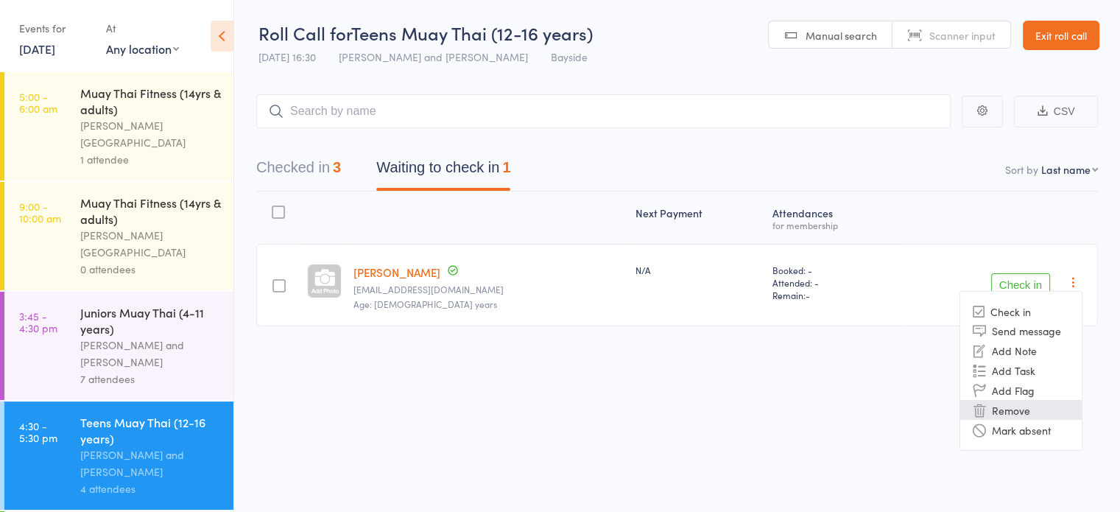
click at [1001, 412] on li "Remove" at bounding box center [1020, 410] width 121 height 20
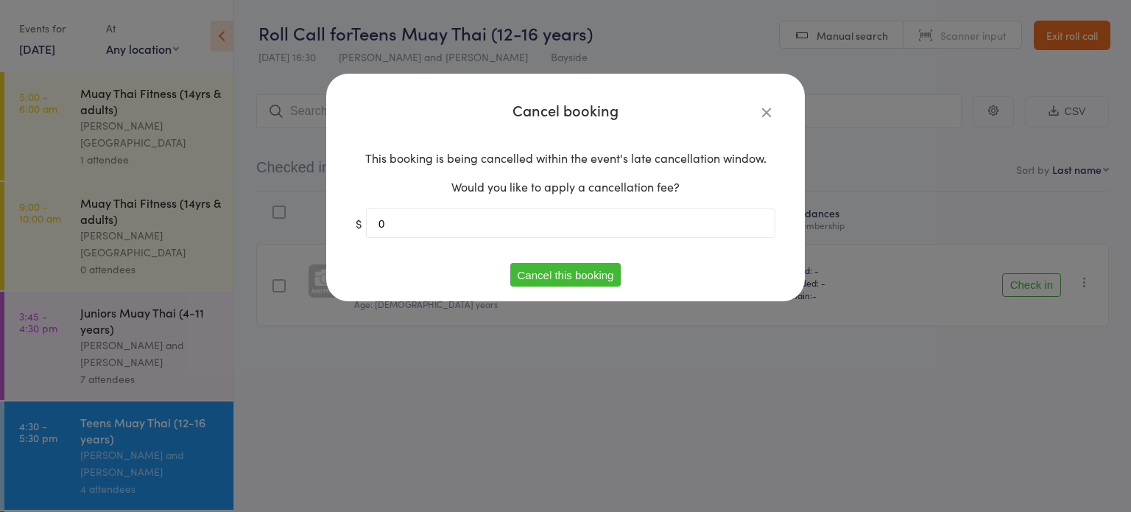
click at [565, 271] on button "Cancel this booking" at bounding box center [565, 275] width 111 height 24
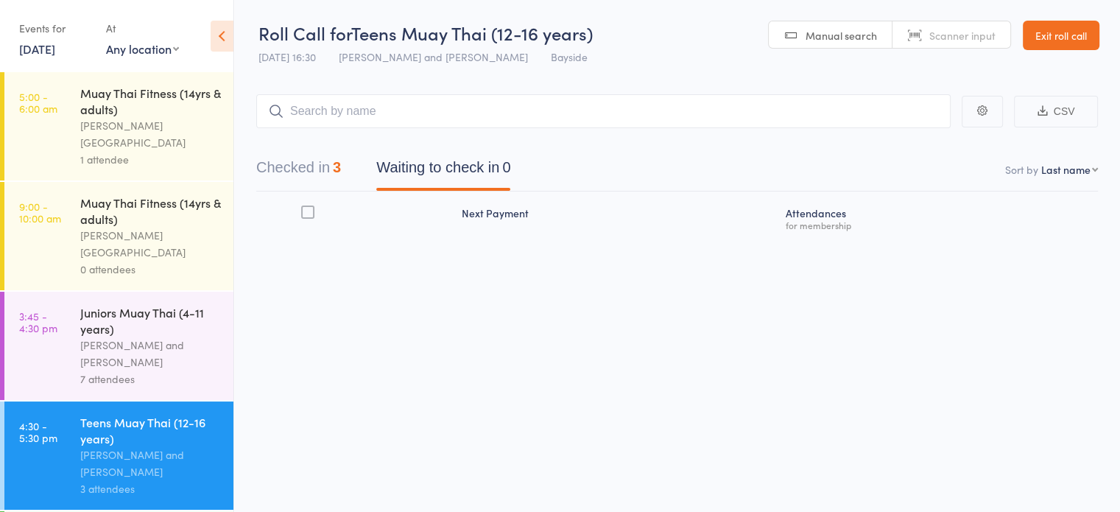
click at [294, 178] on button "Checked in 3" at bounding box center [298, 171] width 85 height 39
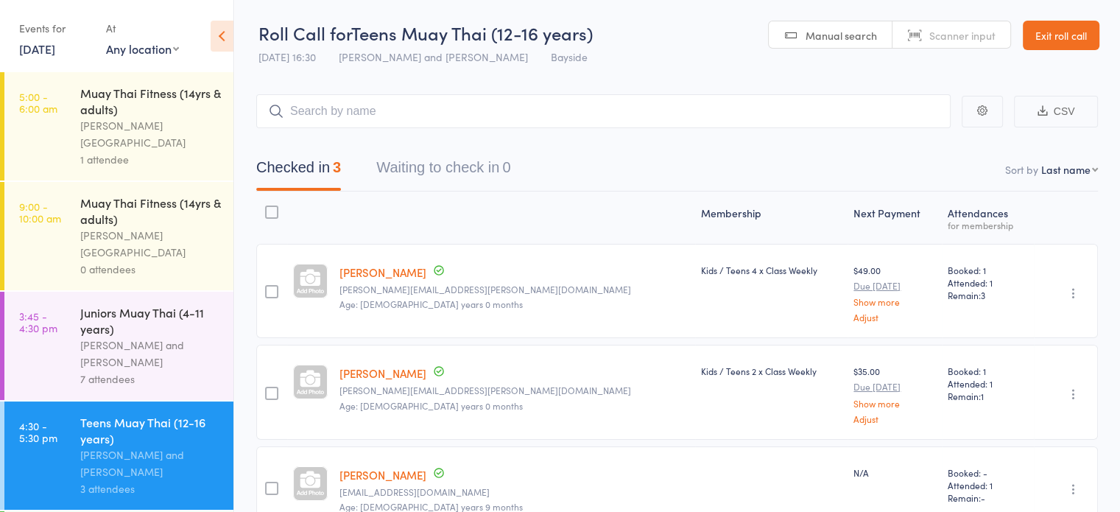
click at [945, 35] on span "Scanner input" at bounding box center [962, 35] width 66 height 15
type input "0112"
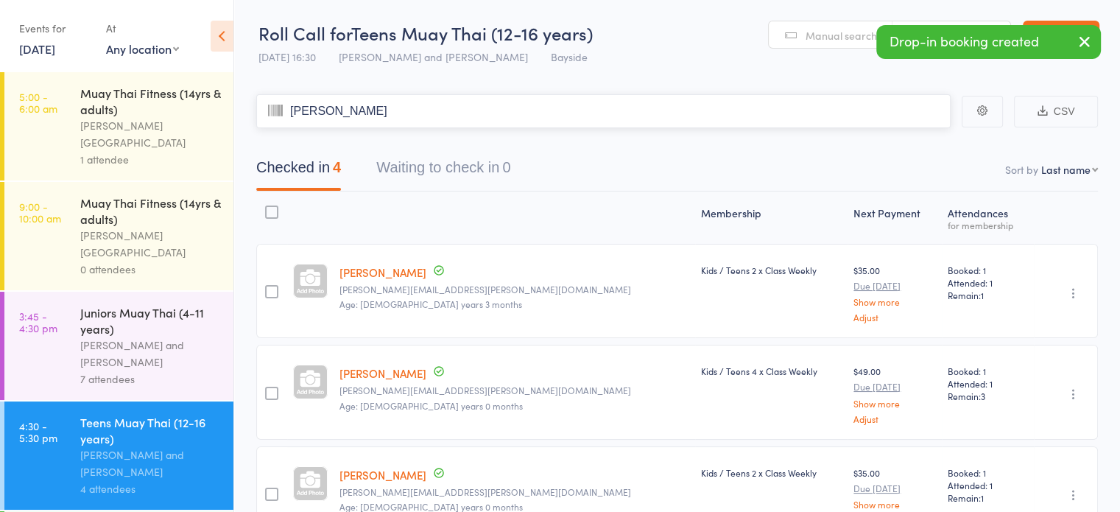
type input "tomm"
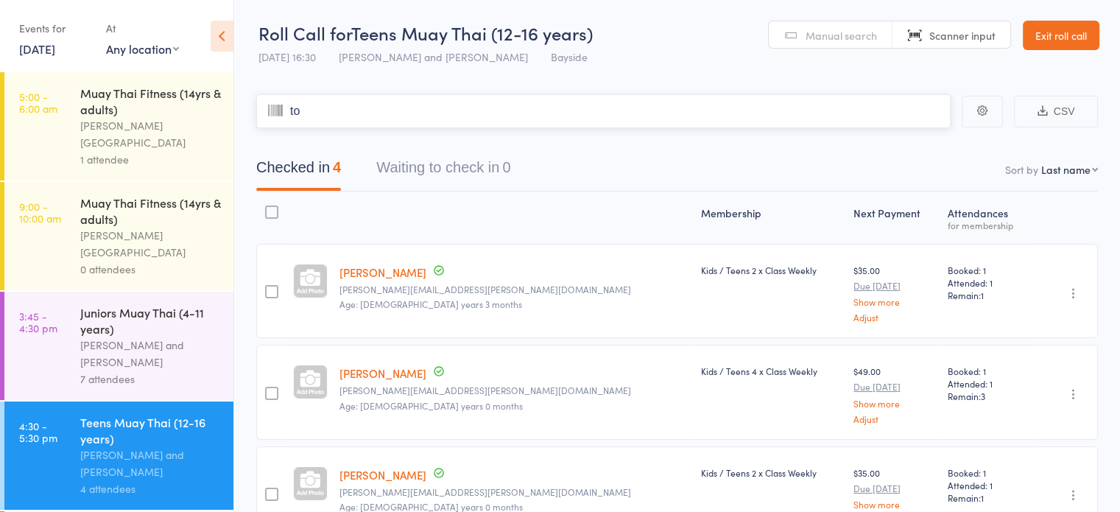
type input "tom"
click at [825, 32] on span "Manual search" at bounding box center [840, 35] width 71 height 15
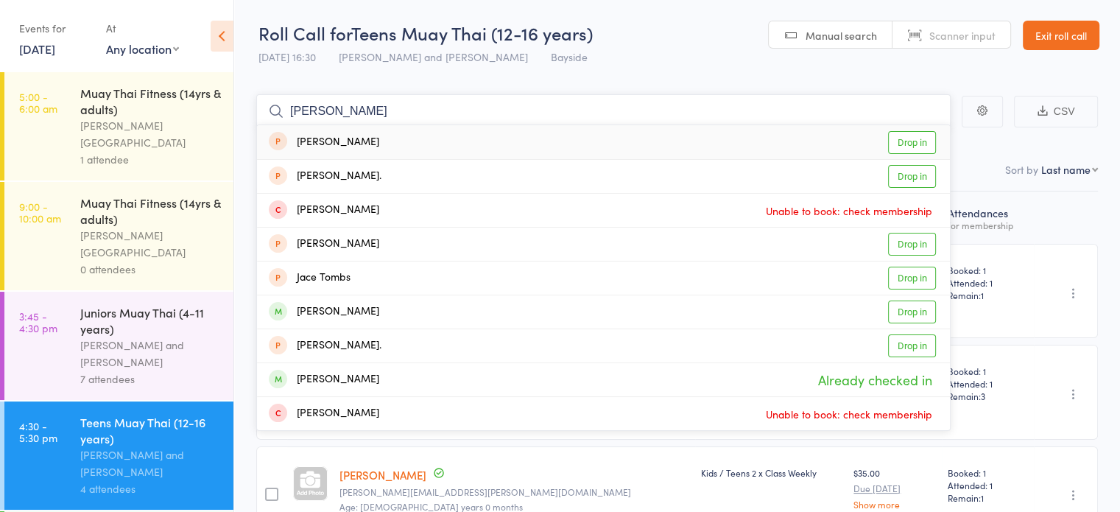
type input "tom"
click at [414, 374] on div "Tommy Gardner Already checked in" at bounding box center [603, 379] width 693 height 33
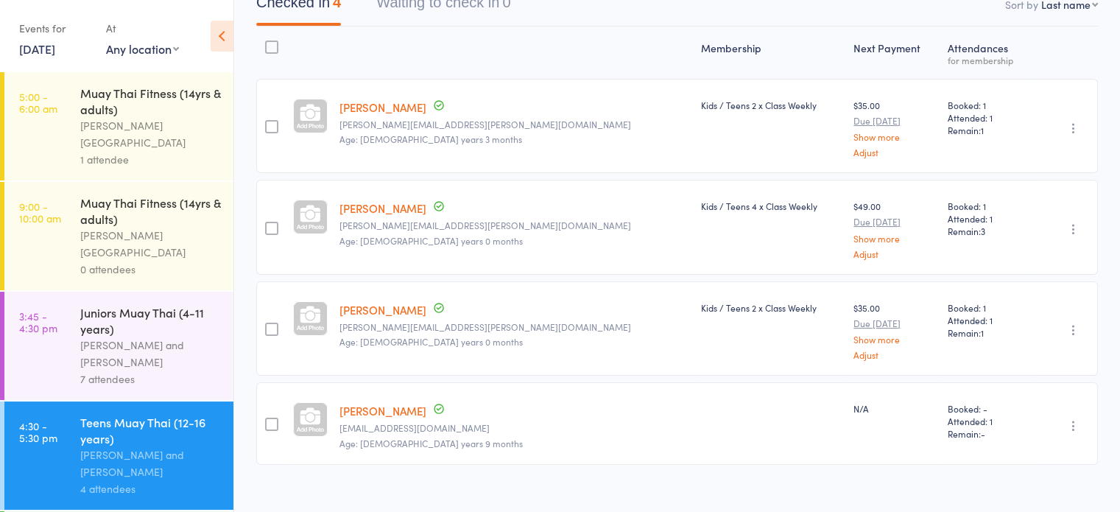
scroll to position [180, 0]
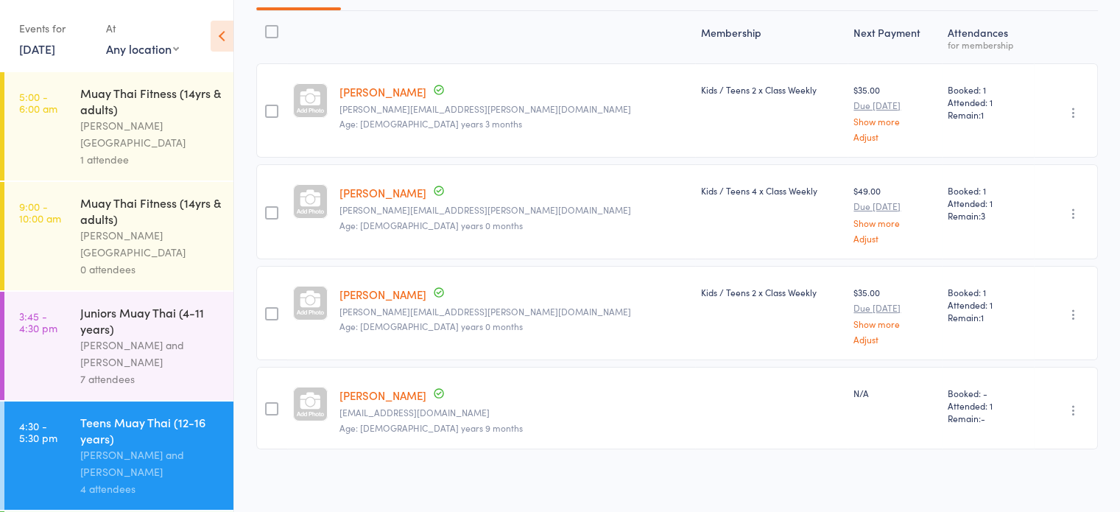
click at [387, 93] on link "[PERSON_NAME]" at bounding box center [382, 91] width 87 height 15
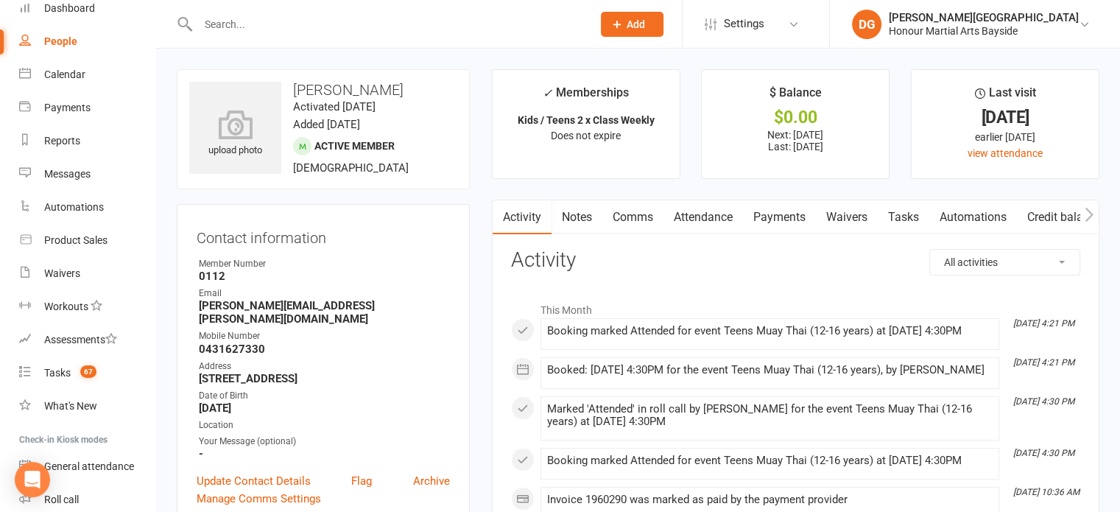
scroll to position [163, 0]
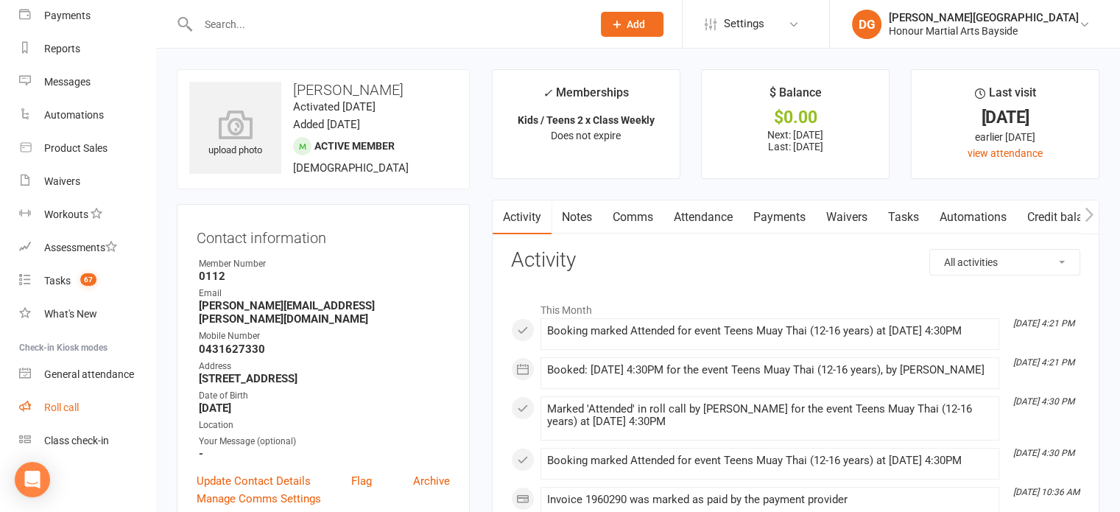
click at [50, 398] on link "Roll call" at bounding box center [87, 407] width 136 height 33
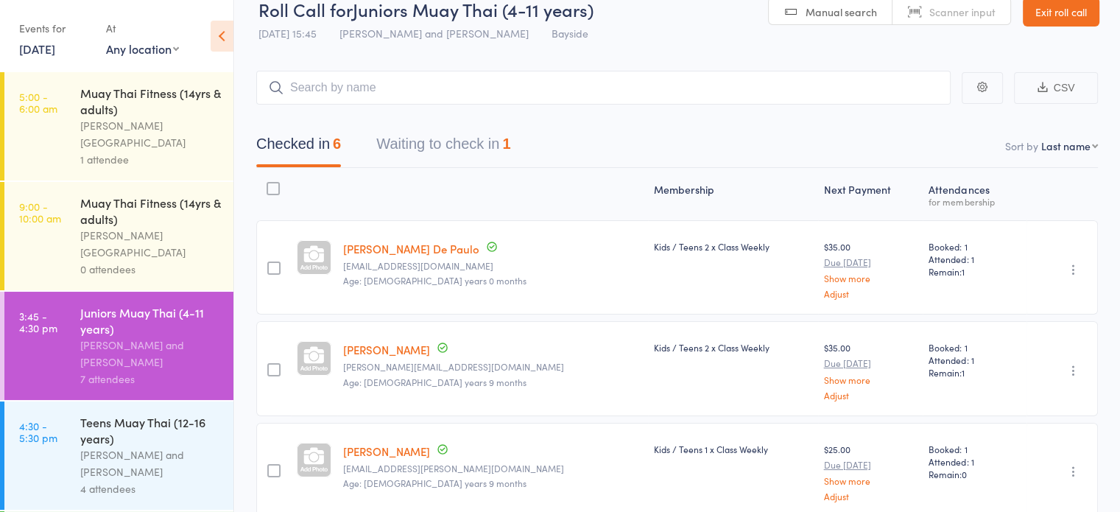
scroll to position [21, 0]
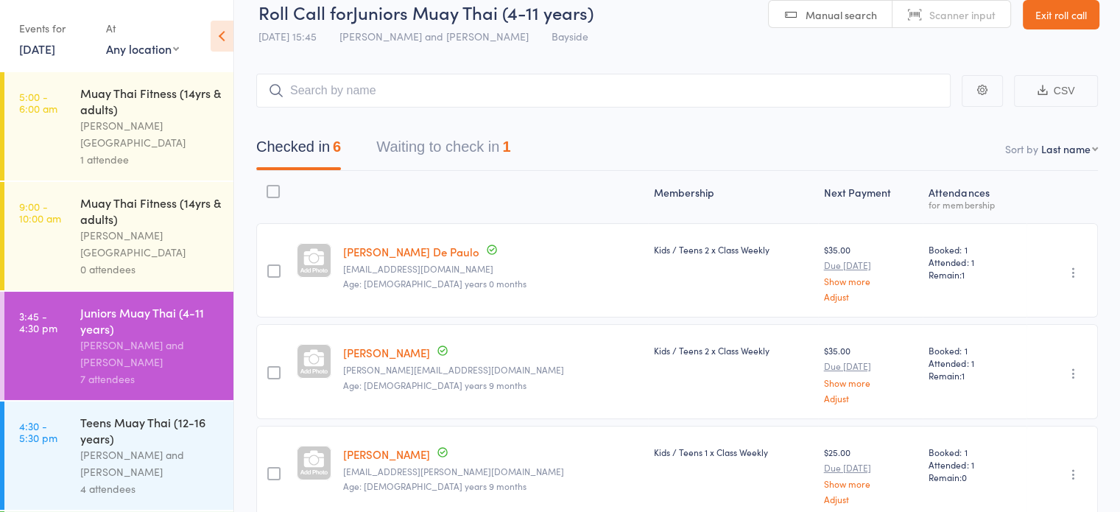
click at [426, 150] on button "Waiting to check in 1" at bounding box center [443, 150] width 134 height 39
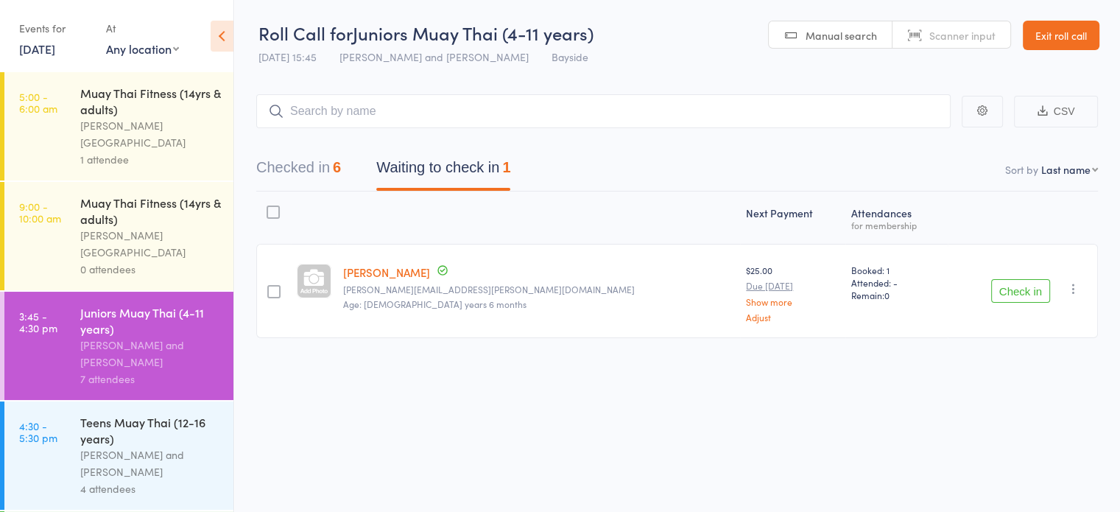
click at [286, 168] on button "Checked in 6" at bounding box center [298, 171] width 85 height 39
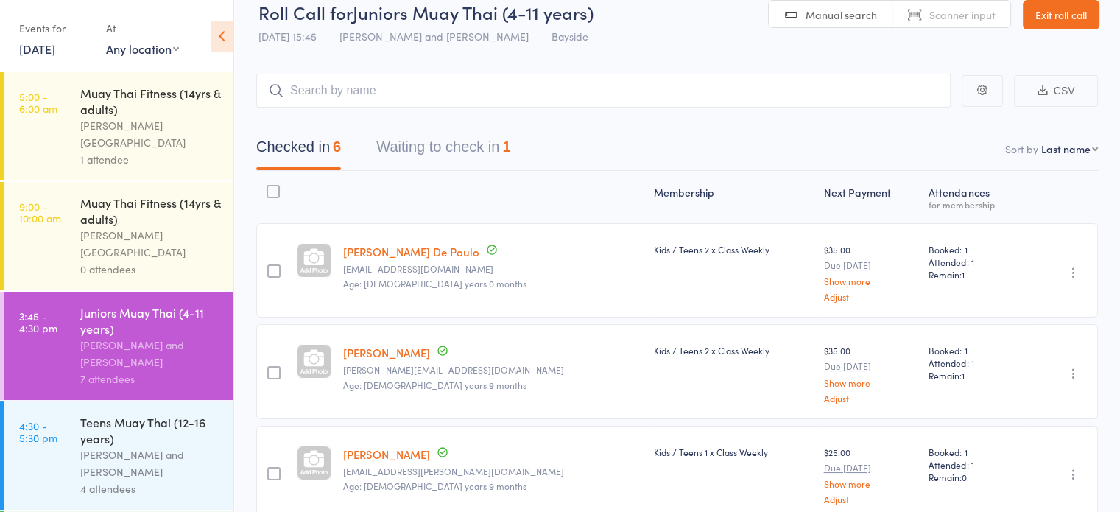
click at [94, 414] on div "Teens Muay Thai (12-16 years)" at bounding box center [150, 430] width 141 height 32
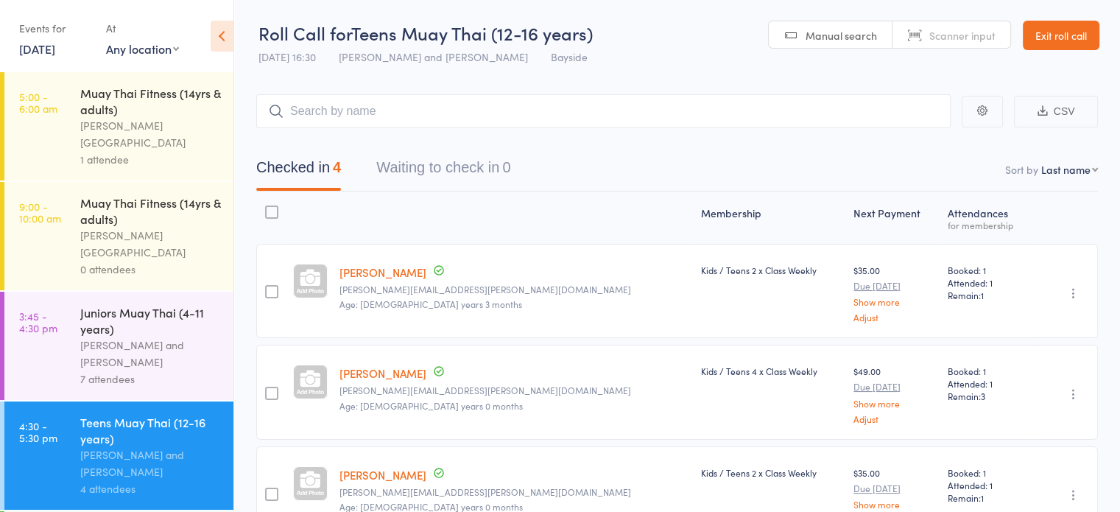
click at [955, 38] on span "Scanner input" at bounding box center [962, 35] width 66 height 15
type input "0174"
type input "0228"
type input "0227"
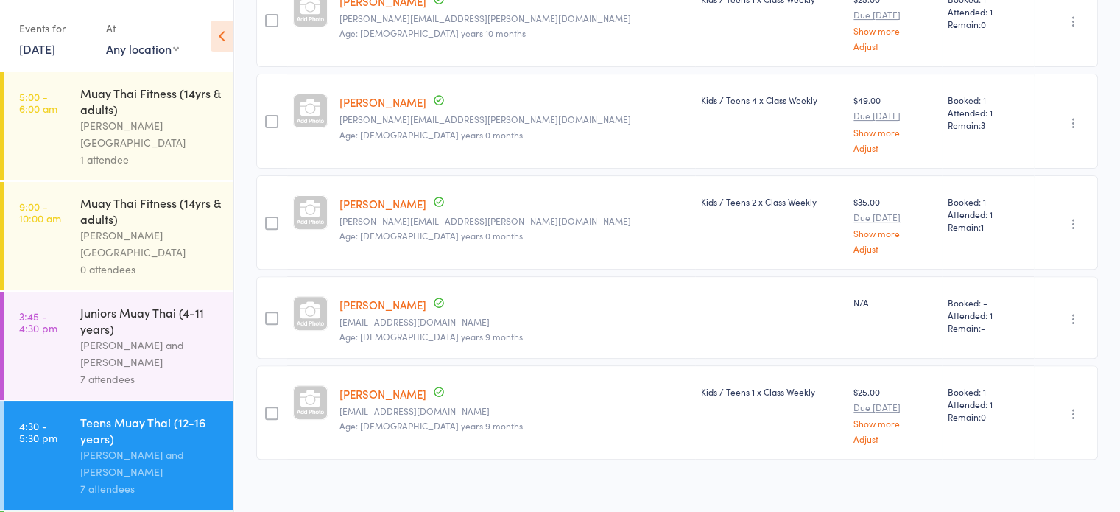
scroll to position [482, 0]
